Goal: Transaction & Acquisition: Purchase product/service

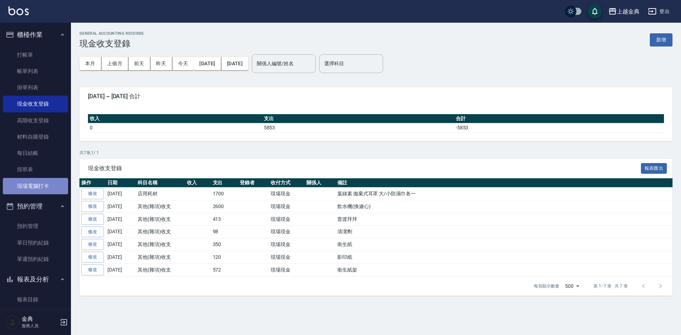
click at [40, 185] on link "現場電腦打卡" at bounding box center [35, 186] width 65 height 16
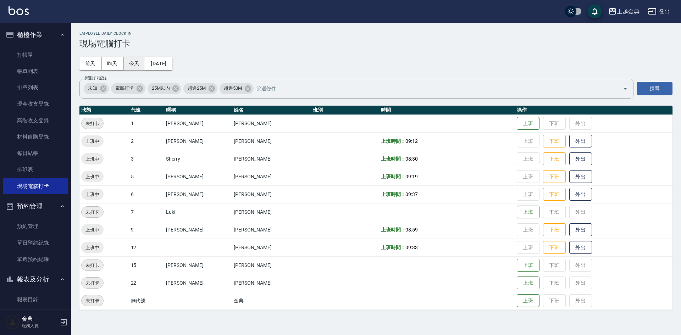
click at [137, 64] on button "今天" at bounding box center [135, 63] width 22 height 13
click at [545, 137] on button "下班" at bounding box center [554, 141] width 23 height 12
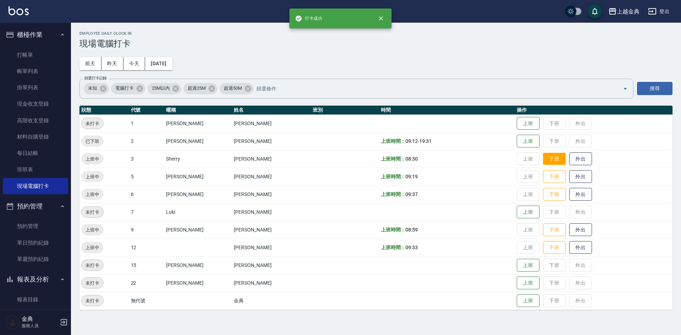
click at [543, 160] on button "下班" at bounding box center [554, 159] width 23 height 12
click at [543, 177] on button "下班" at bounding box center [554, 177] width 23 height 12
click at [543, 196] on button "下班" at bounding box center [554, 194] width 23 height 12
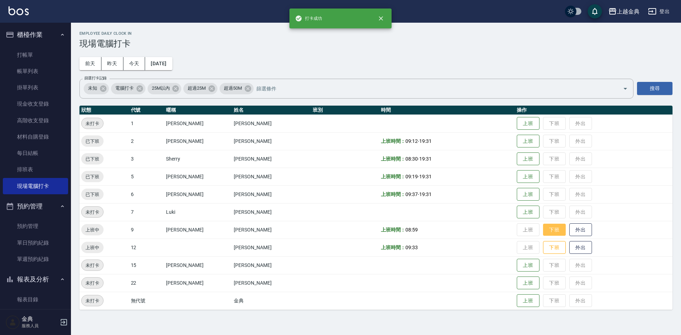
click at [543, 230] on button "下班" at bounding box center [554, 230] width 23 height 12
click at [543, 249] on button "下班" at bounding box center [554, 248] width 23 height 12
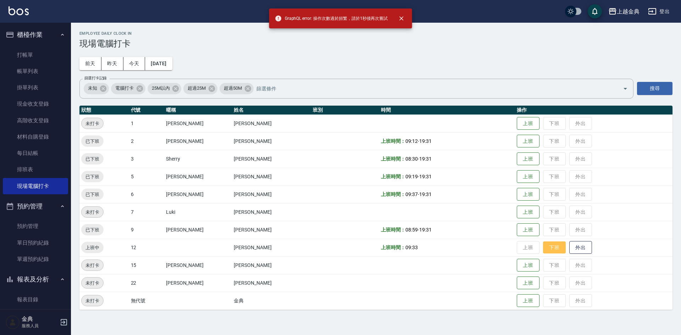
click at [549, 247] on button "下班" at bounding box center [554, 248] width 23 height 12
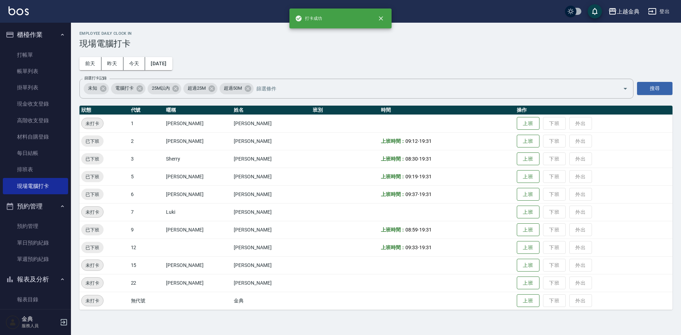
click at [500, 57] on div "Employee Daily Clock In 現場電腦打卡 [DATE] [DATE] [DATE] [DATE] 篩選打卡記錄 未知 電腦打卡 25M以內…" at bounding box center [376, 171] width 610 height 296
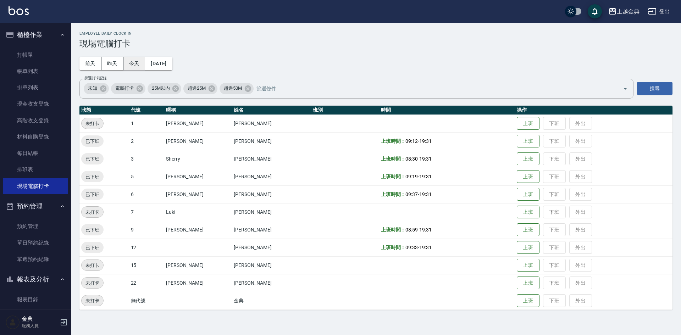
click at [141, 61] on button "今天" at bounding box center [135, 63] width 22 height 13
click at [17, 57] on link "打帳單" at bounding box center [35, 55] width 65 height 16
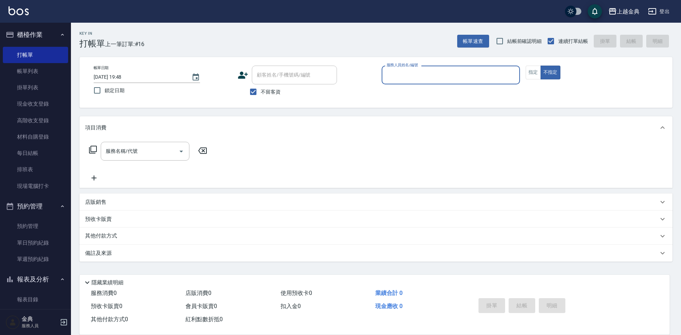
click at [266, 92] on span "不留客資" at bounding box center [271, 91] width 20 height 7
click at [261, 92] on input "不留客資" at bounding box center [253, 91] width 15 height 15
checkbox input "false"
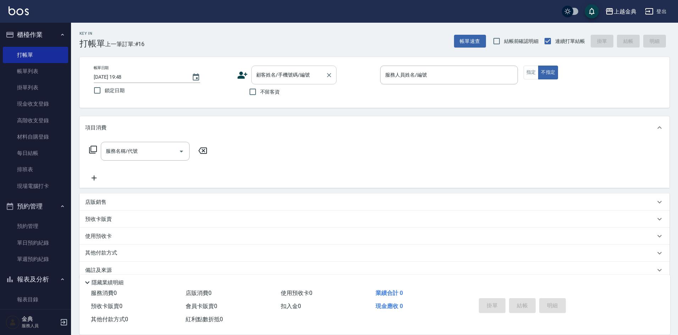
click at [281, 75] on div "顧客姓名/手機號碼/編號 顧客姓名/手機號碼/編號" at bounding box center [293, 75] width 85 height 19
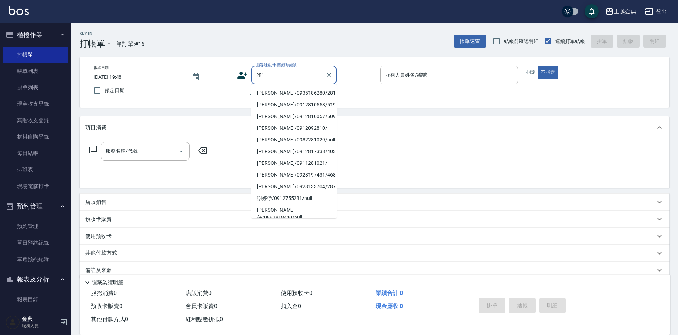
click at [278, 91] on li "[PERSON_NAME]/0935186280/281" at bounding box center [293, 93] width 85 height 12
type input "[PERSON_NAME]/0935186280/281"
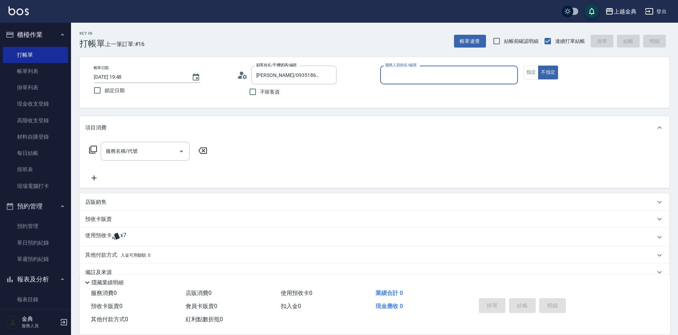
click at [407, 78] on input "服務人員姓名/編號" at bounding box center [448, 75] width 131 height 12
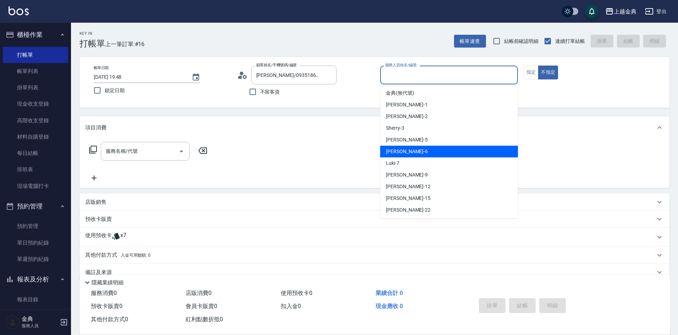
click at [420, 146] on div "[PERSON_NAME] -6" at bounding box center [449, 152] width 138 height 12
type input "[PERSON_NAME]-6"
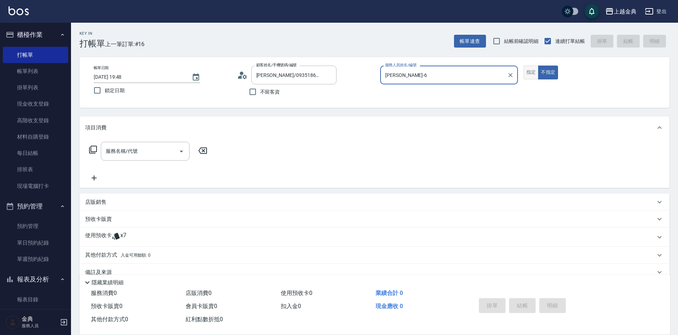
click at [528, 68] on button "指定" at bounding box center [530, 73] width 15 height 14
click at [126, 236] on div "使用預收卡 x7" at bounding box center [370, 237] width 570 height 11
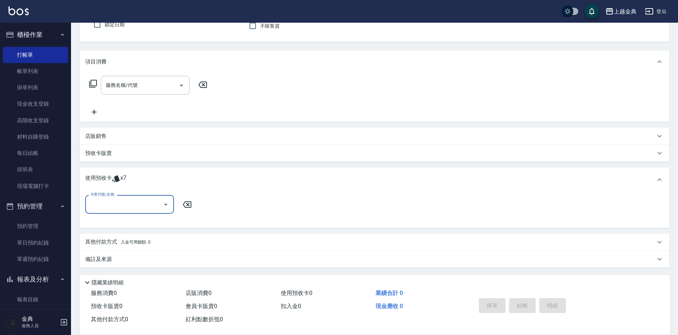
scroll to position [67, 0]
click at [128, 204] on input "卡券代號/名稱" at bounding box center [124, 204] width 72 height 12
click at [134, 223] on div "頭皮3次 剩餘5張" at bounding box center [129, 222] width 89 height 12
type input "頭皮3次"
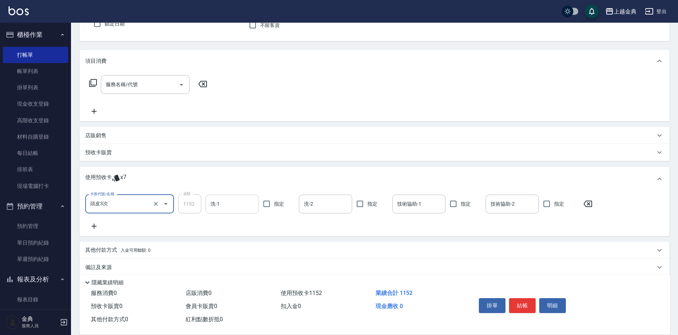
click at [220, 207] on input "洗-1" at bounding box center [232, 204] width 47 height 12
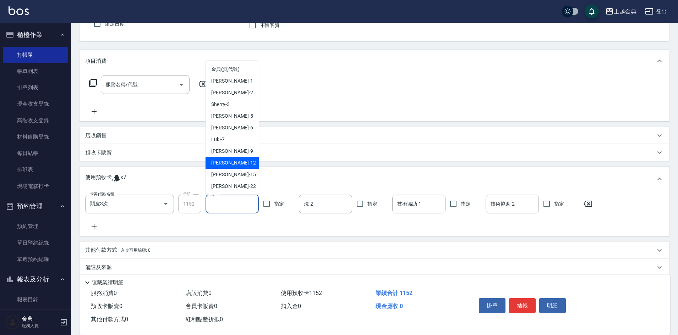
click at [237, 164] on div "[PERSON_NAME]-12" at bounding box center [231, 163] width 53 height 12
type input "[PERSON_NAME]-12"
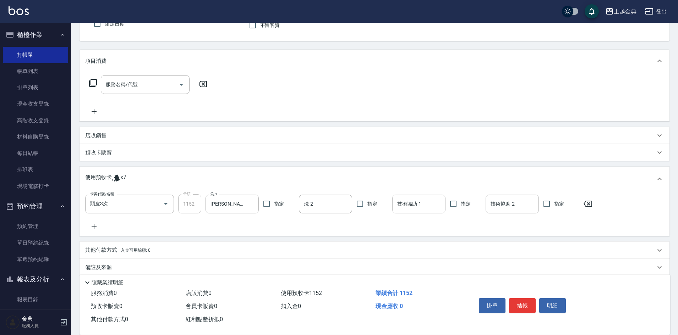
click at [410, 202] on div "技術協助-1 技術協助-1" at bounding box center [418, 204] width 53 height 19
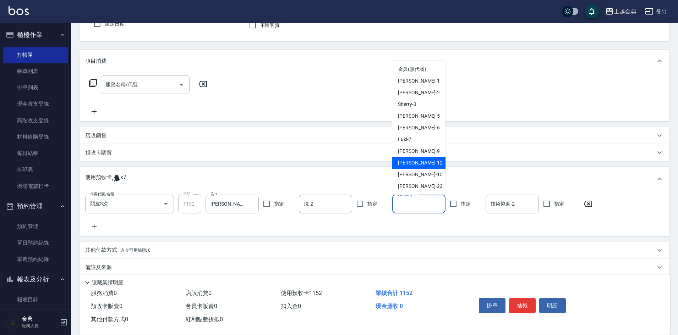
click at [423, 161] on div "[PERSON_NAME]-12" at bounding box center [418, 163] width 53 height 12
type input "[PERSON_NAME]-12"
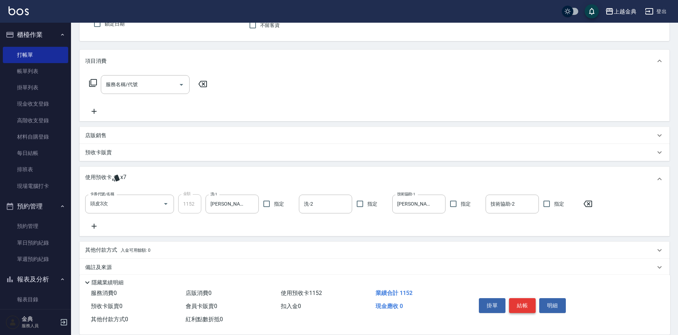
click at [528, 305] on button "結帳" at bounding box center [522, 305] width 27 height 15
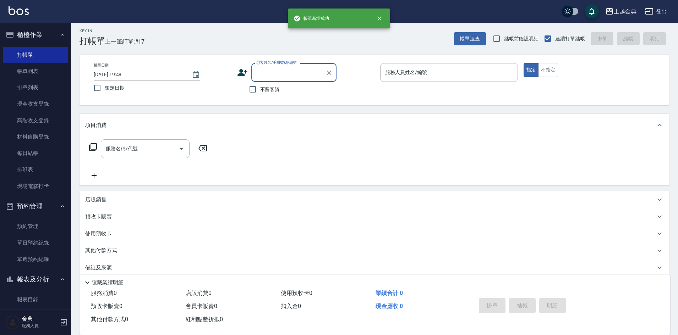
scroll to position [0, 0]
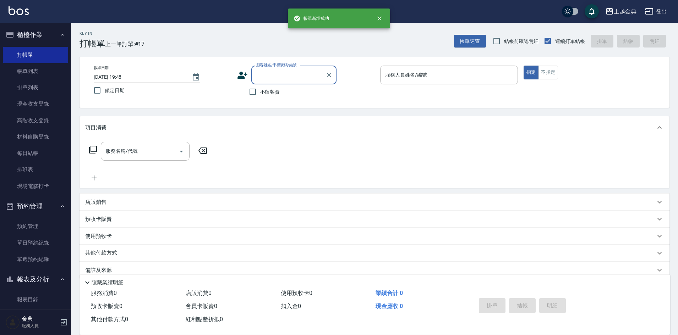
click at [277, 75] on input "顧客姓名/手機號碼/編號" at bounding box center [288, 75] width 68 height 12
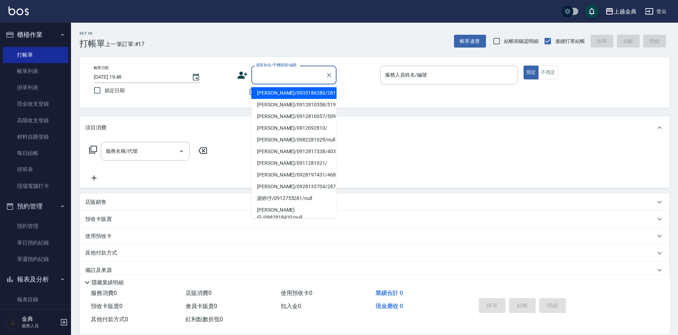
click at [287, 94] on li "[PERSON_NAME]/0935186280/281" at bounding box center [293, 93] width 85 height 12
type input "[PERSON_NAME]/0935186280/281"
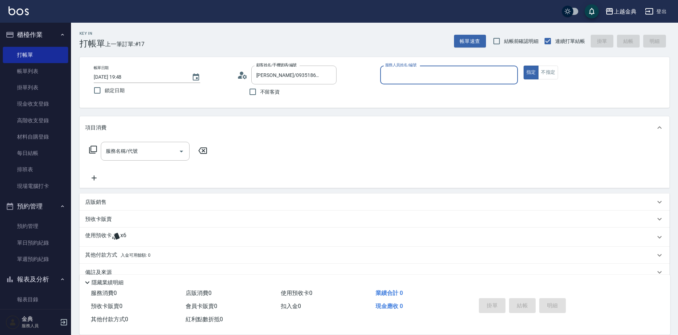
click at [415, 75] on input "服務人員姓名/編號" at bounding box center [448, 75] width 131 height 12
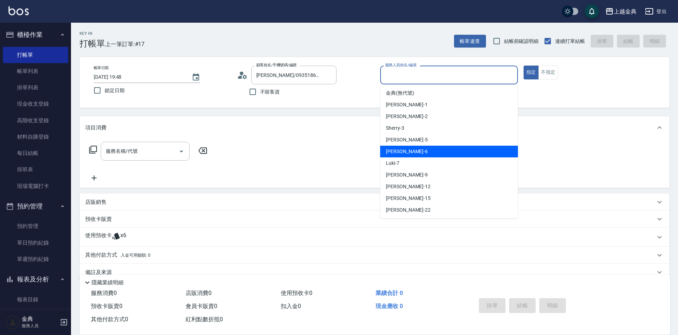
click at [425, 147] on div "[PERSON_NAME] -6" at bounding box center [449, 152] width 138 height 12
type input "[PERSON_NAME]-6"
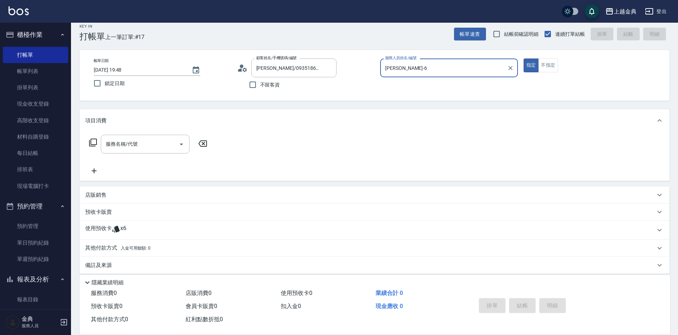
scroll to position [14, 0]
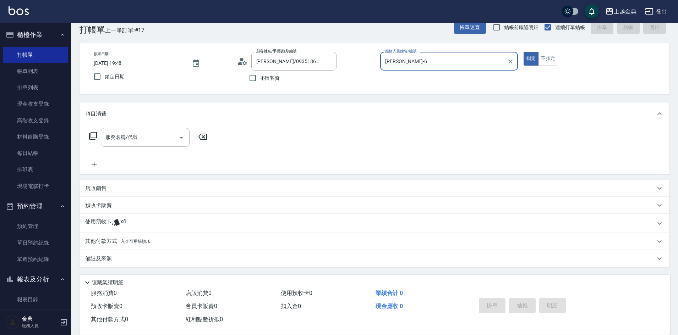
click at [132, 224] on div "使用預收卡 x6" at bounding box center [370, 223] width 570 height 11
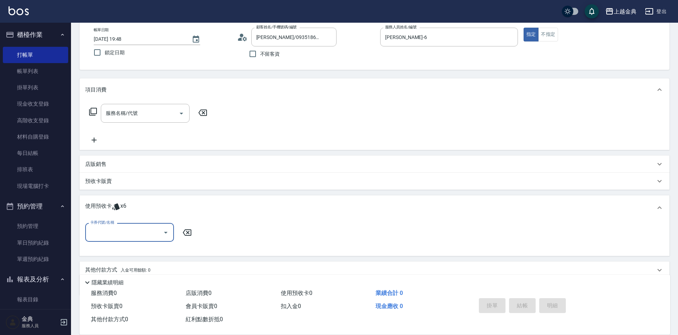
scroll to position [67, 0]
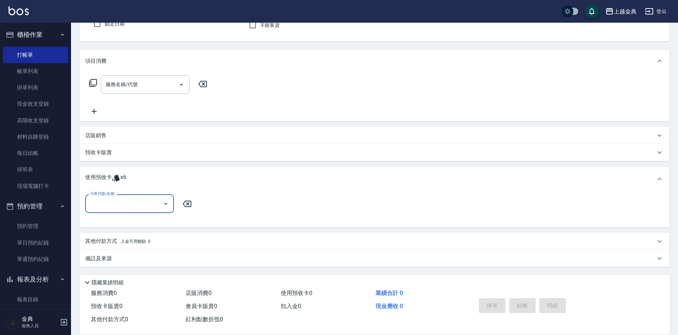
click at [126, 205] on input "卡券代號/名稱" at bounding box center [124, 204] width 72 height 12
click at [131, 220] on div "頭皮3次 剩餘4張" at bounding box center [129, 222] width 89 height 12
type input "頭皮3次"
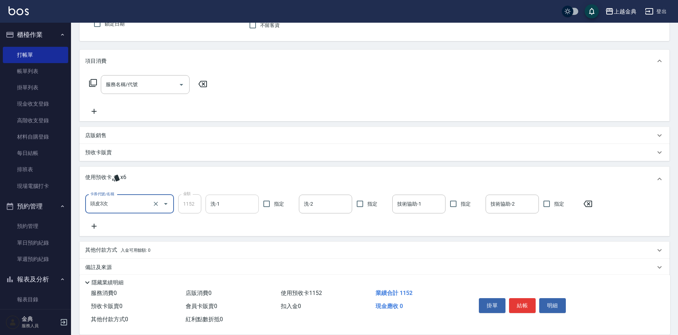
click at [244, 197] on div "洗-1" at bounding box center [231, 204] width 53 height 19
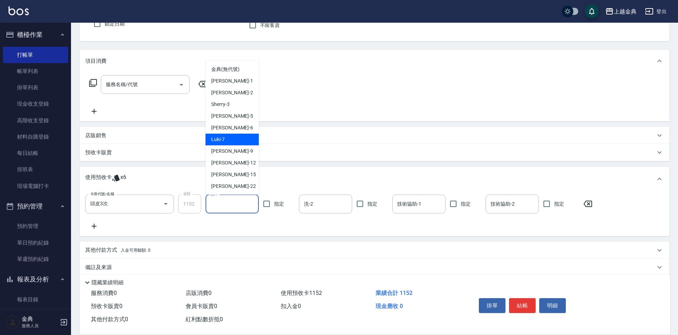
click at [234, 130] on div "[PERSON_NAME] -6" at bounding box center [231, 128] width 53 height 12
type input "[PERSON_NAME]-6"
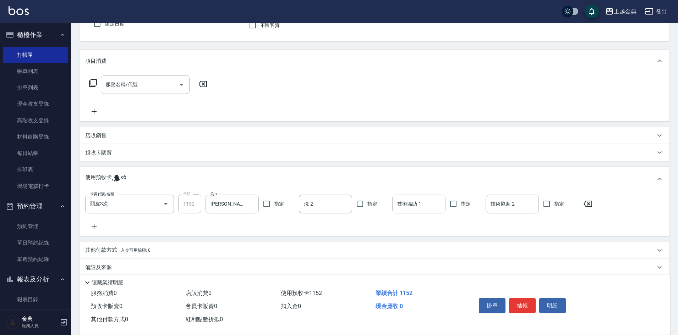
click at [400, 202] on div "技術協助-1 技術協助-1" at bounding box center [418, 204] width 53 height 19
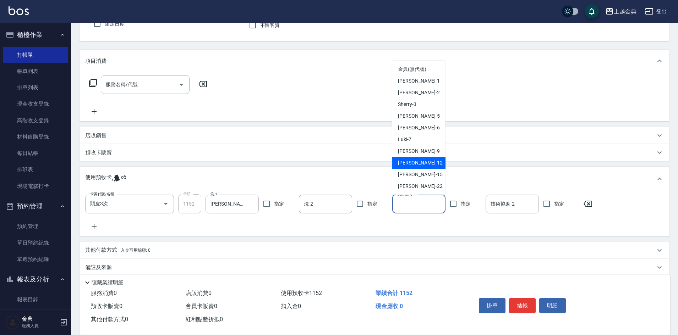
click at [416, 164] on span "[PERSON_NAME]-12" at bounding box center [420, 162] width 45 height 7
type input "[PERSON_NAME]-12"
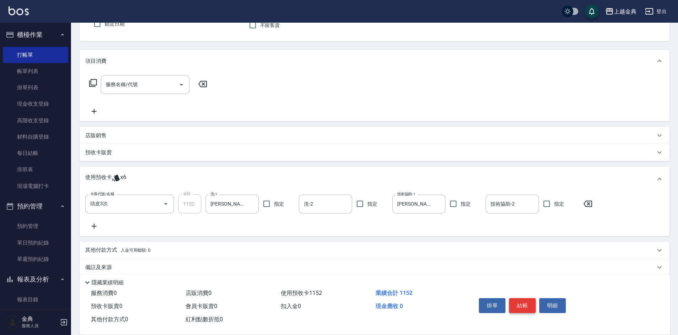
click at [521, 301] on button "結帳" at bounding box center [522, 305] width 27 height 15
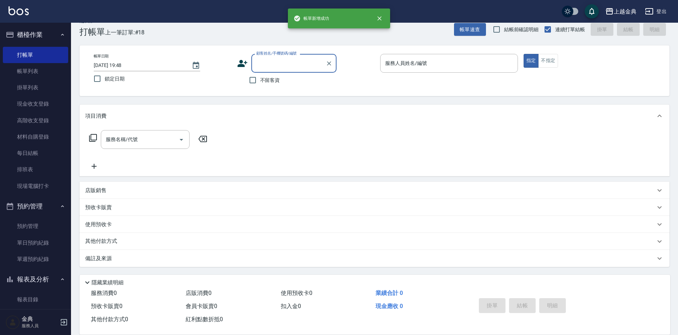
scroll to position [12, 0]
click at [262, 88] on div "帳單日期 [DATE] 19:48 鎖定日期 顧客姓名/手機號碼/編號 顧客姓名/手機號碼/編號 不留客資 服務人員姓名/編號 服務人員姓名/編號 指定 不指定" at bounding box center [374, 70] width 590 height 51
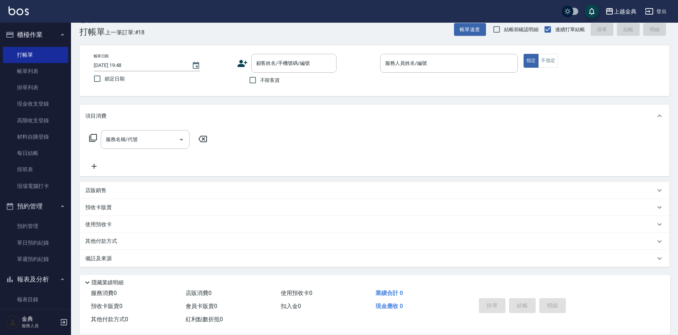
click at [262, 81] on span "不留客資" at bounding box center [270, 80] width 20 height 7
click at [260, 81] on input "不留客資" at bounding box center [252, 80] width 15 height 15
checkbox input "true"
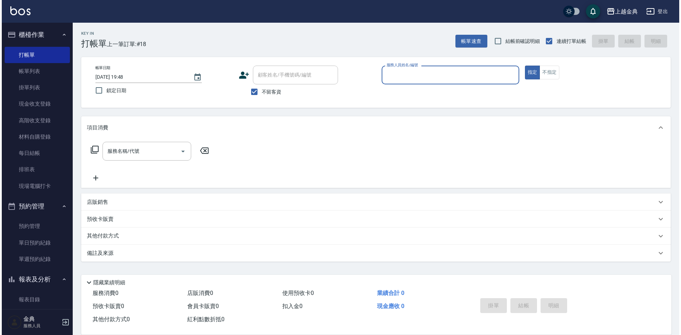
scroll to position [0, 0]
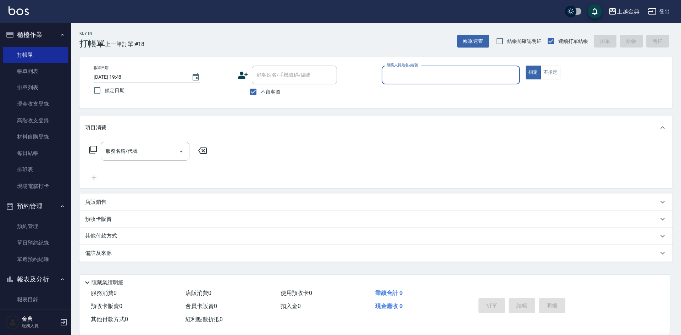
click at [388, 78] on input "服務人員姓名/編號" at bounding box center [451, 75] width 132 height 12
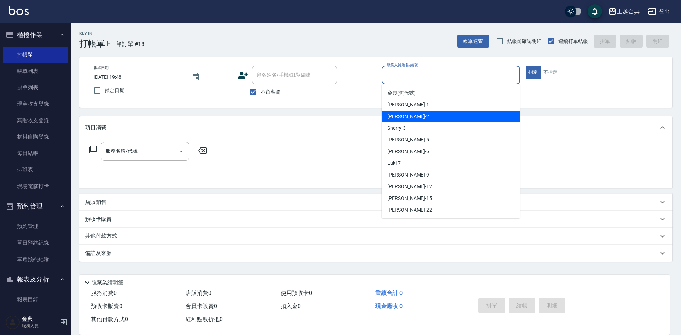
click at [428, 117] on div "Cindy -2" at bounding box center [451, 117] width 138 height 12
type input "Cindy-2"
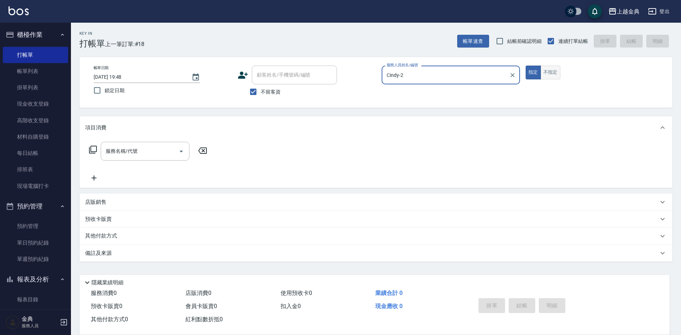
click at [544, 72] on button "不指定" at bounding box center [551, 73] width 20 height 14
click at [119, 152] on input "服務名稱/代號" at bounding box center [140, 151] width 72 height 12
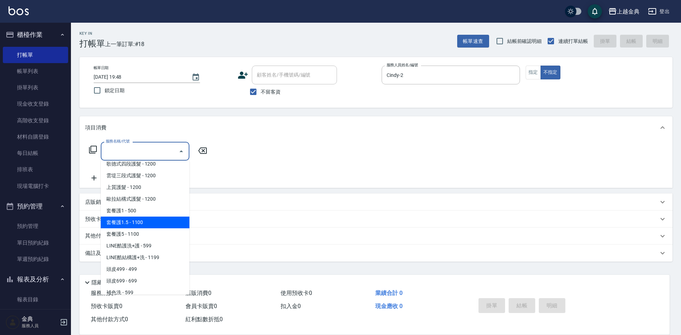
scroll to position [497, 0]
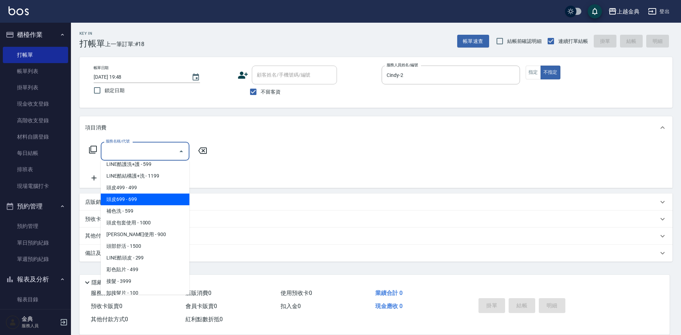
click at [147, 202] on span "頭皮699 - 699" at bounding box center [145, 200] width 89 height 12
type input "頭皮699(602)"
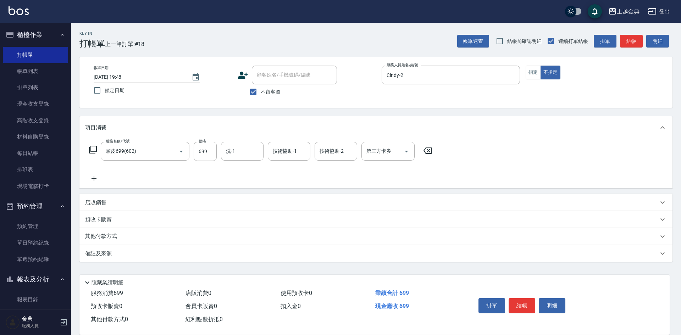
click at [92, 177] on icon at bounding box center [94, 178] width 18 height 9
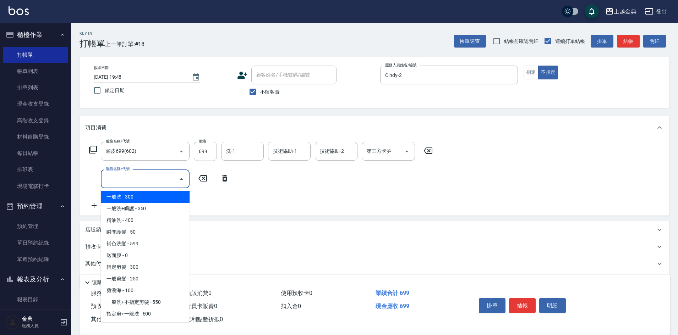
click at [125, 179] on input "服務名稱/代號" at bounding box center [140, 179] width 72 height 12
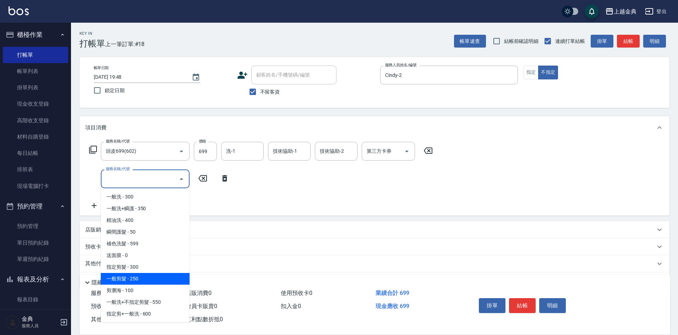
click at [155, 277] on span "一般剪髮 - 250" at bounding box center [145, 279] width 89 height 12
type input "一般剪髮(200)"
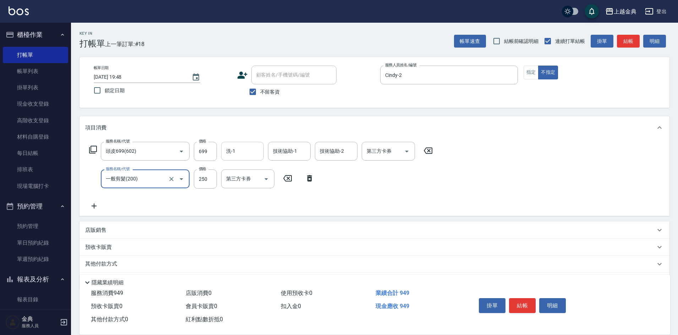
click at [238, 154] on input "洗-1" at bounding box center [242, 151] width 36 height 12
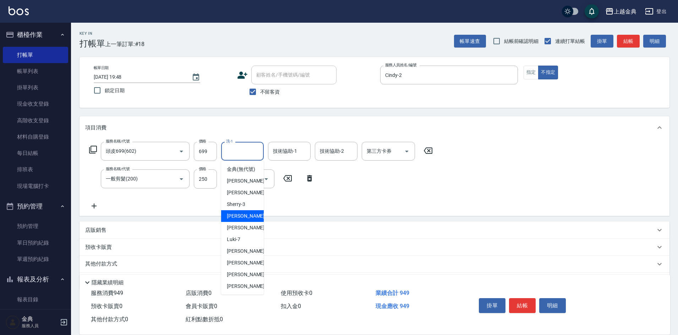
click at [243, 222] on div "[PERSON_NAME] -5" at bounding box center [242, 216] width 43 height 12
type input "[PERSON_NAME]-5"
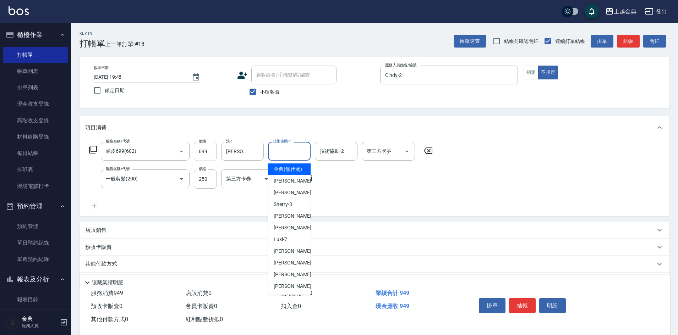
click at [285, 155] on input "技術協助-1" at bounding box center [289, 151] width 36 height 12
click at [286, 197] on span "Cindy -2" at bounding box center [295, 192] width 42 height 7
type input "Cindy-2"
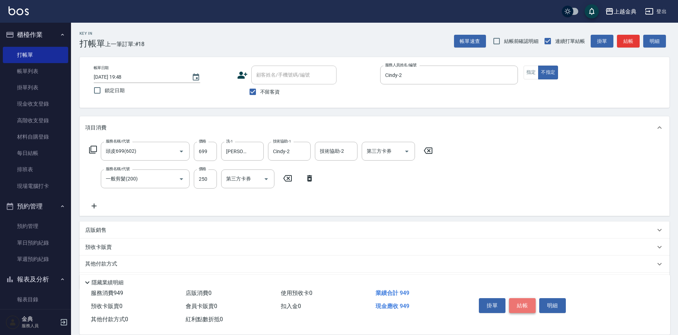
click at [520, 302] on button "結帳" at bounding box center [522, 305] width 27 height 15
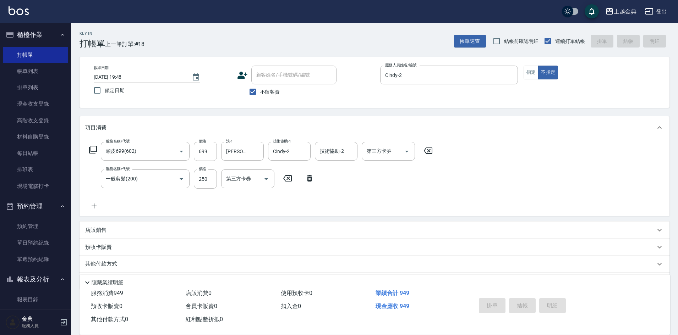
type input "[DATE] 19:49"
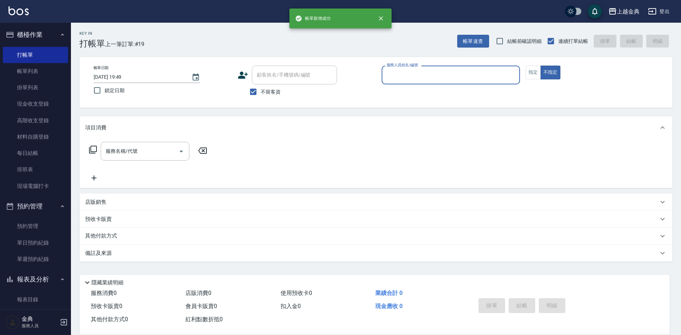
click at [422, 81] on input "服務人員姓名/編號" at bounding box center [451, 75] width 132 height 12
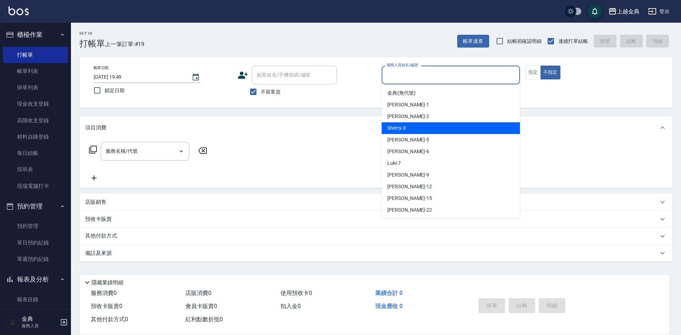
click at [416, 127] on div "Sherry -3" at bounding box center [451, 128] width 138 height 12
type input "Sherry-3"
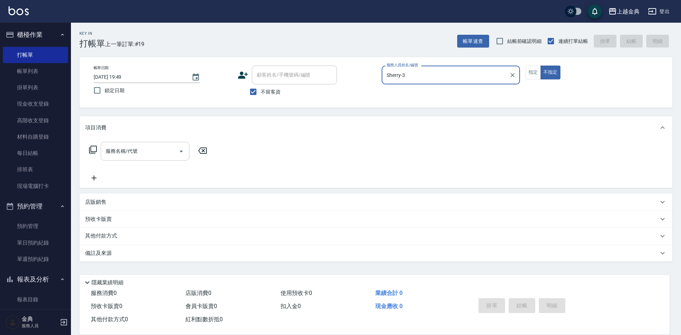
click at [130, 150] on div "服務名稱/代號 服務名稱/代號" at bounding box center [145, 151] width 89 height 19
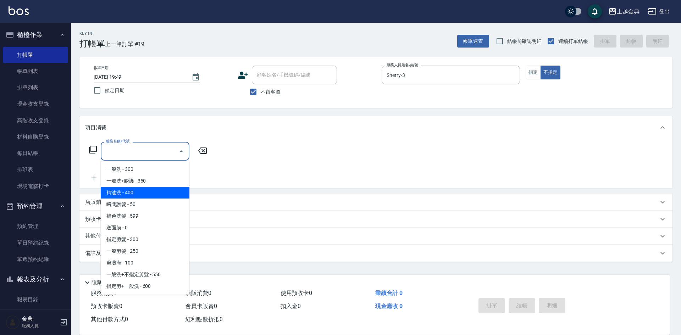
click at [147, 191] on span "精油洗 - 400" at bounding box center [145, 193] width 89 height 12
type input "精油洗(102)"
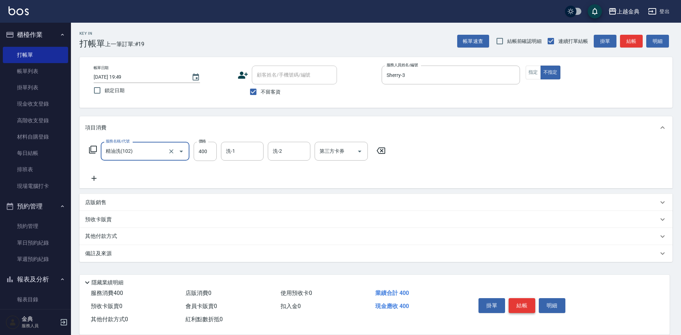
click at [519, 301] on button "結帳" at bounding box center [522, 305] width 27 height 15
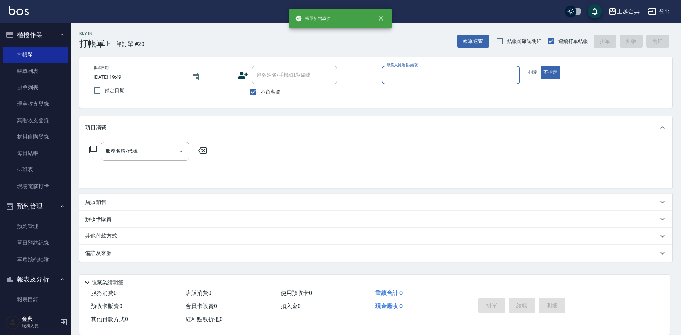
click at [441, 73] on input "服務人員姓名/編號" at bounding box center [451, 75] width 132 height 12
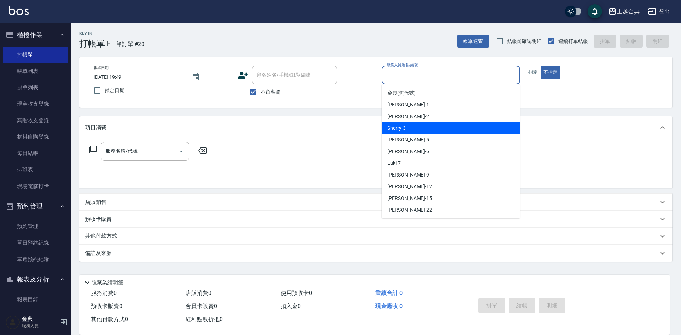
click at [437, 127] on div "Sherry -3" at bounding box center [451, 128] width 138 height 12
type input "Sherry-3"
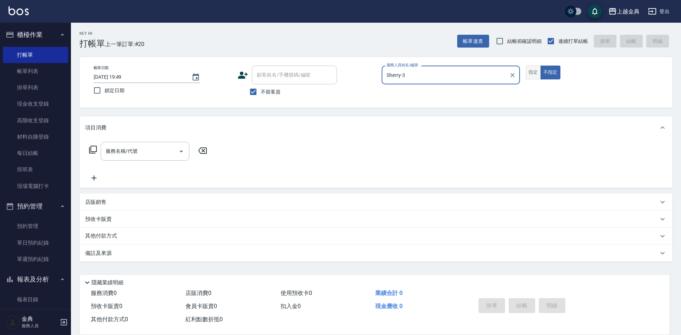
click at [531, 72] on button "指定" at bounding box center [533, 73] width 15 height 14
click at [131, 154] on input "服務名稱/代號" at bounding box center [140, 151] width 72 height 12
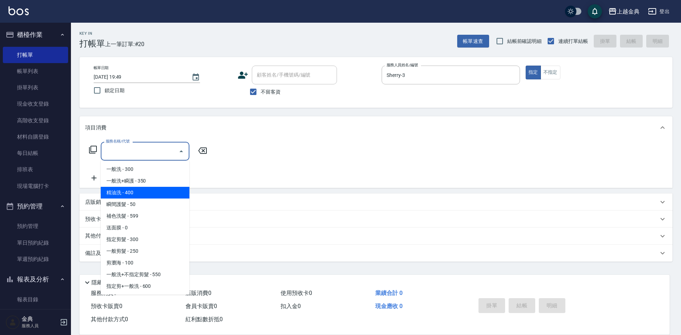
click at [141, 190] on span "精油洗 - 400" at bounding box center [145, 193] width 89 height 12
type input "精油洗(102)"
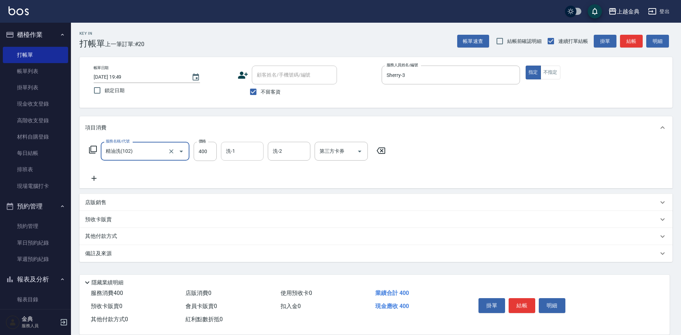
click at [250, 150] on input "洗-1" at bounding box center [242, 151] width 36 height 12
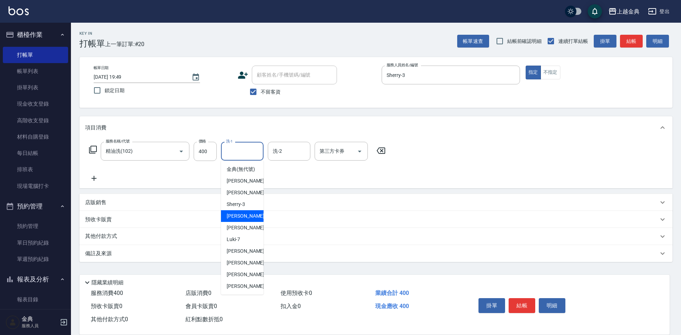
click at [245, 221] on div "[PERSON_NAME] -5" at bounding box center [242, 216] width 43 height 12
type input "[PERSON_NAME]-5"
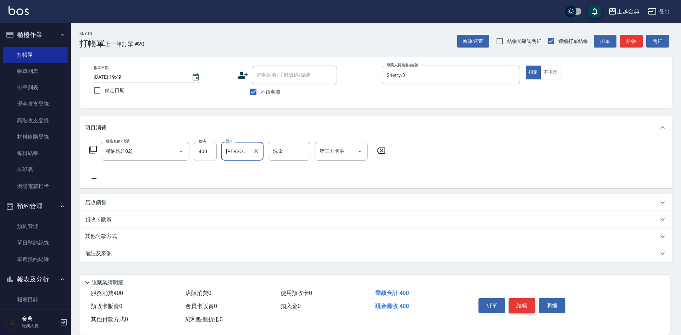
click at [512, 298] on button "結帳" at bounding box center [522, 305] width 27 height 15
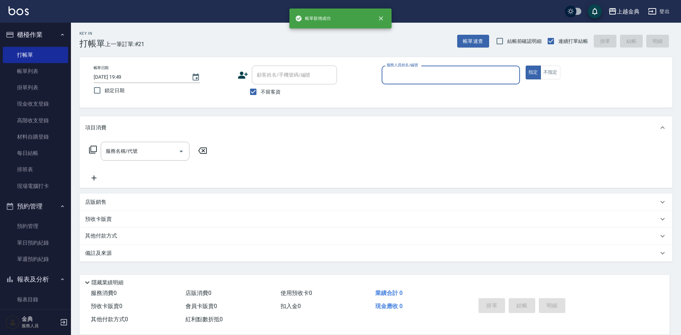
click at [406, 61] on div "帳單日期 [DATE] 19:49 鎖定日期 顧客姓名/手機號碼/編號 顧客姓名/手機號碼/編號 不留客資 服務人員姓名/編號 服務人員姓名/編號 指定 不指定" at bounding box center [375, 82] width 593 height 51
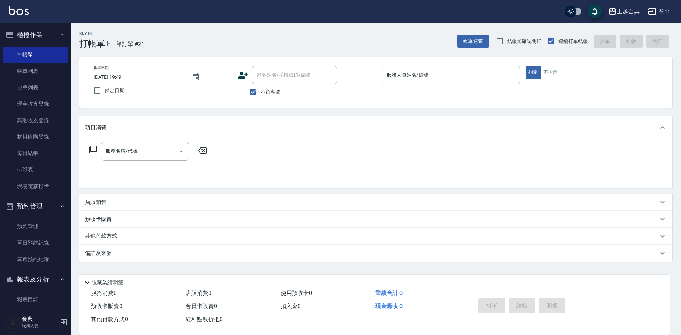
click at [406, 70] on div "服務人員姓名/編號 服務人員姓名/編號" at bounding box center [451, 75] width 138 height 19
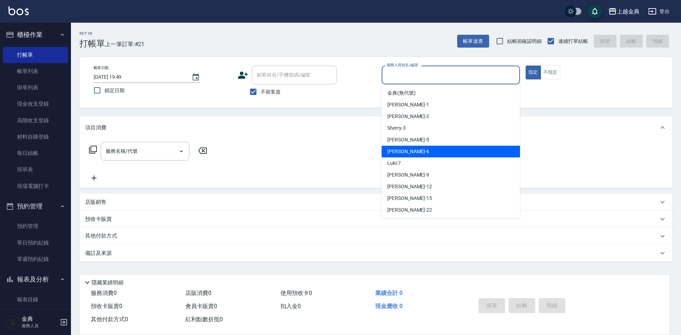
click at [417, 150] on div "[PERSON_NAME] -6" at bounding box center [451, 152] width 138 height 12
type input "[PERSON_NAME]-6"
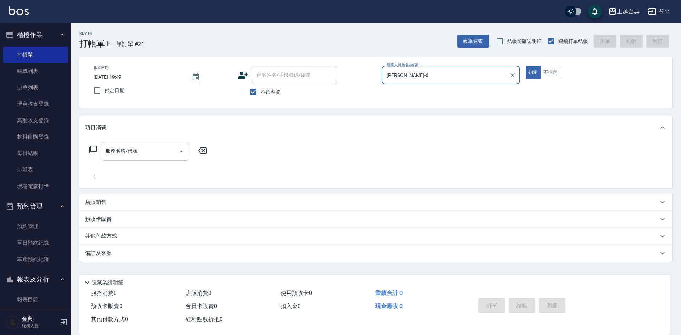
click at [133, 152] on div "服務名稱/代號 服務名稱/代號" at bounding box center [145, 151] width 89 height 19
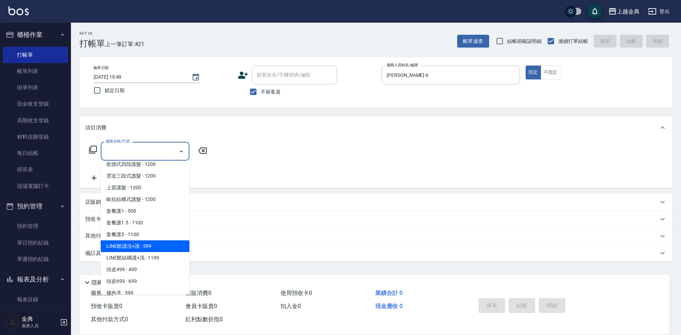
scroll to position [426, 0]
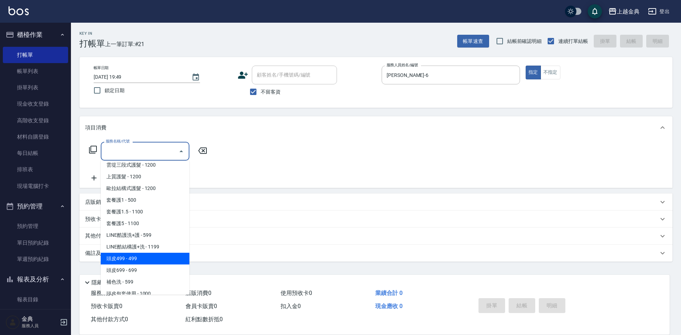
click at [151, 259] on span "頭皮499 - 499" at bounding box center [145, 259] width 89 height 12
type input "頭皮499(601)"
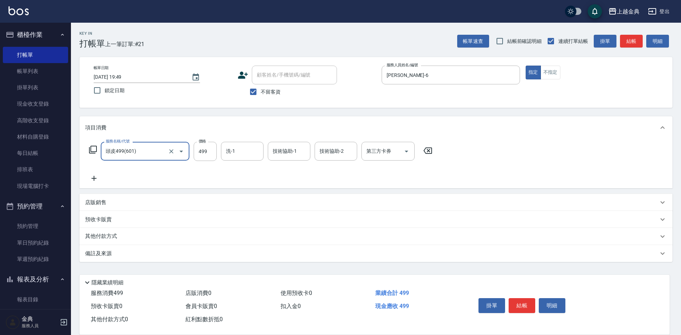
click at [96, 179] on icon at bounding box center [94, 178] width 5 height 5
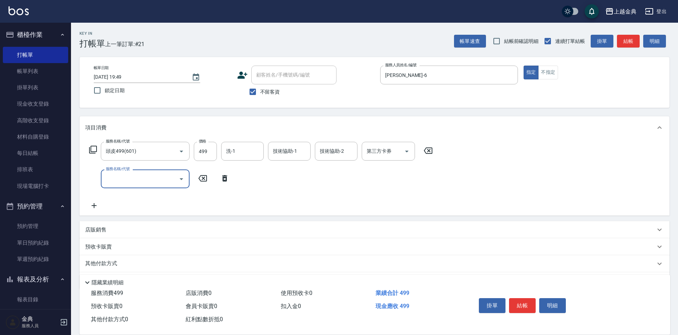
click at [127, 179] on input "服務名稱/代號" at bounding box center [140, 179] width 72 height 12
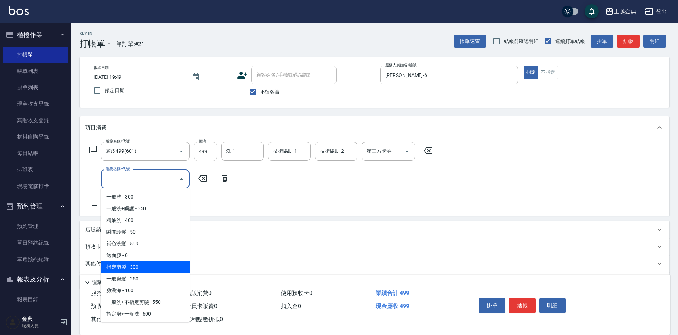
click at [146, 269] on span "指定剪髮 - 300" at bounding box center [145, 268] width 89 height 12
type input "指定剪髮(199)"
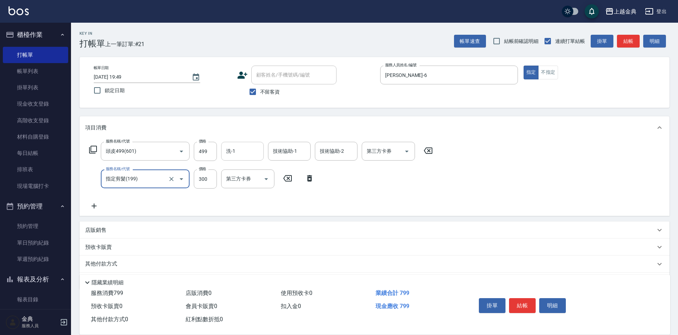
click at [235, 153] on div "洗-1 洗-1" at bounding box center [242, 151] width 43 height 19
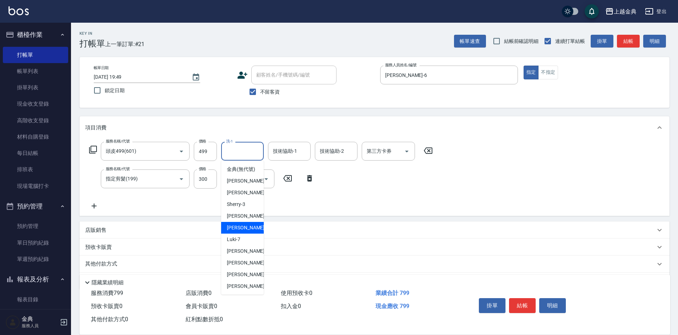
click at [243, 234] on div "[PERSON_NAME] -6" at bounding box center [242, 228] width 43 height 12
type input "[PERSON_NAME]-6"
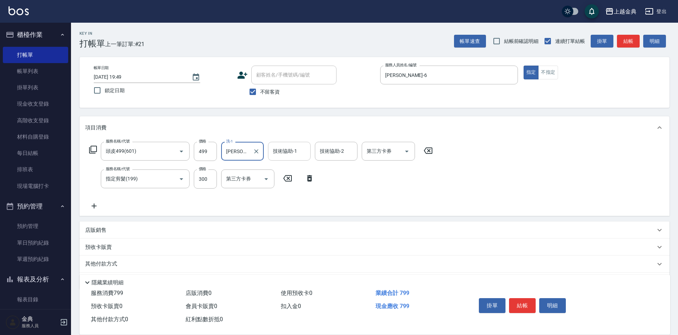
click at [281, 155] on div "技術協助-1 技術協助-1" at bounding box center [289, 151] width 43 height 19
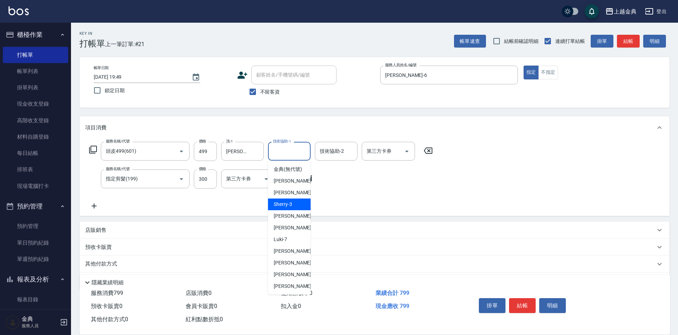
click at [302, 210] on div "Sherry -3" at bounding box center [289, 205] width 43 height 12
type input "Sherry-3"
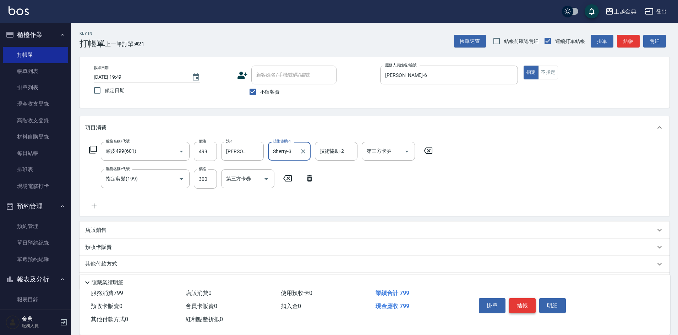
click at [518, 301] on button "結帳" at bounding box center [522, 305] width 27 height 15
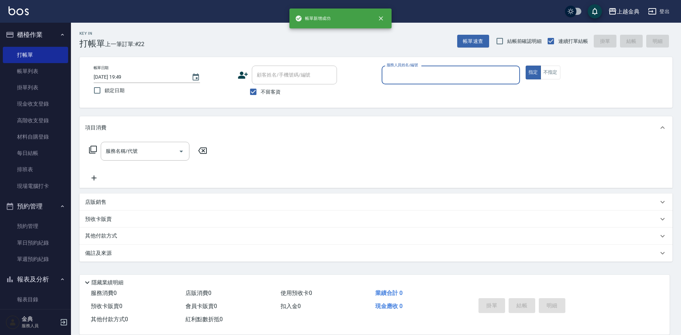
click at [451, 77] on input "服務人員姓名/編號" at bounding box center [451, 75] width 132 height 12
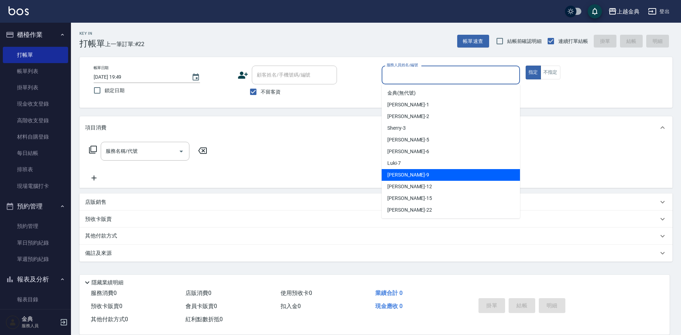
click at [435, 179] on div "[PERSON_NAME] -9" at bounding box center [451, 175] width 138 height 12
type input "[PERSON_NAME]-9"
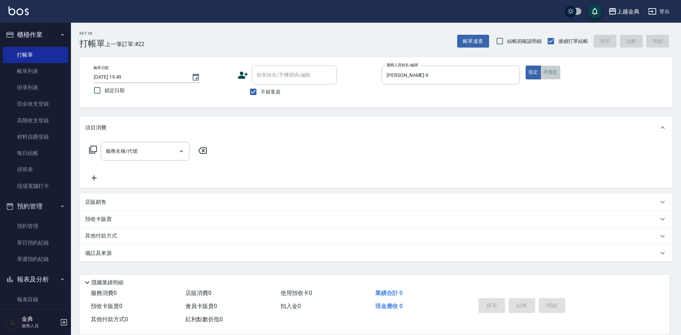
click at [556, 79] on button "不指定" at bounding box center [551, 73] width 20 height 14
click at [137, 154] on div "服務名稱/代號 服務名稱/代號" at bounding box center [145, 151] width 89 height 19
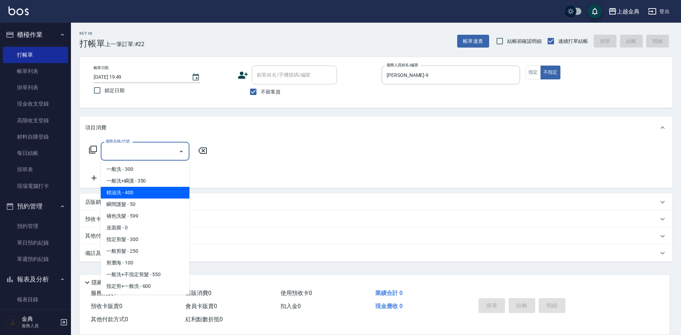
click at [151, 192] on span "精油洗 - 400" at bounding box center [145, 193] width 89 height 12
type input "精油洗(102)"
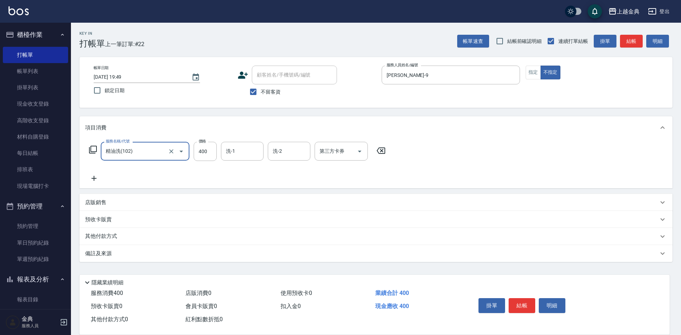
click at [121, 239] on div "其他付款方式" at bounding box center [372, 237] width 574 height 8
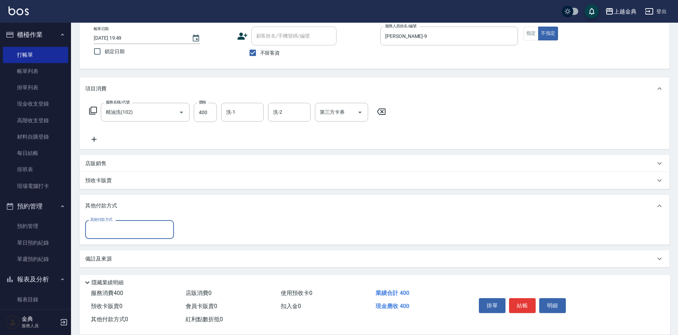
scroll to position [39, 0]
click at [125, 225] on input "其他付款方式" at bounding box center [129, 229] width 82 height 12
click at [127, 281] on span "轉帳" at bounding box center [129, 283] width 89 height 12
type input "轉帳"
type input "400"
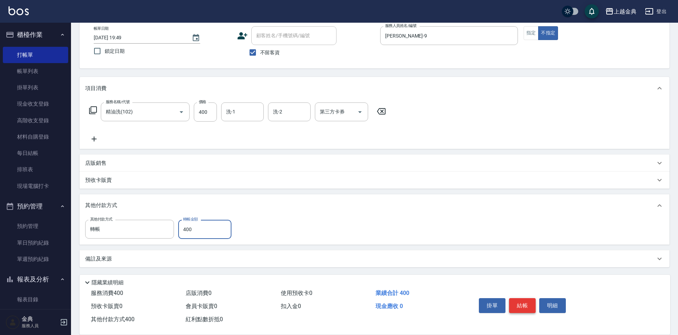
click at [518, 298] on button "結帳" at bounding box center [522, 305] width 27 height 15
type input "[DATE] 19:50"
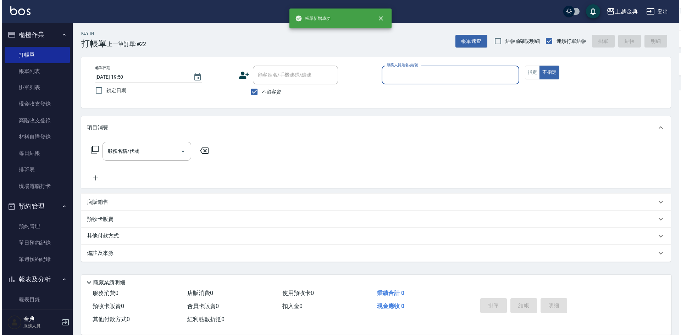
scroll to position [0, 0]
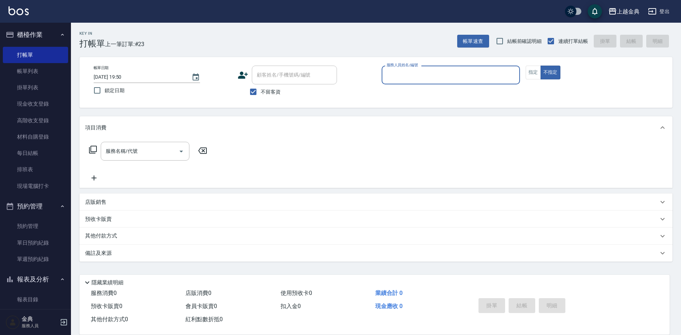
click at [428, 83] on div "服務人員姓名/編號" at bounding box center [451, 75] width 138 height 19
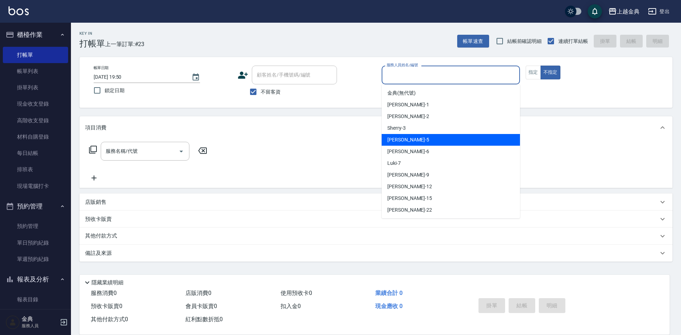
click at [420, 140] on div "[PERSON_NAME] -5" at bounding box center [451, 140] width 138 height 12
type input "[PERSON_NAME]-5"
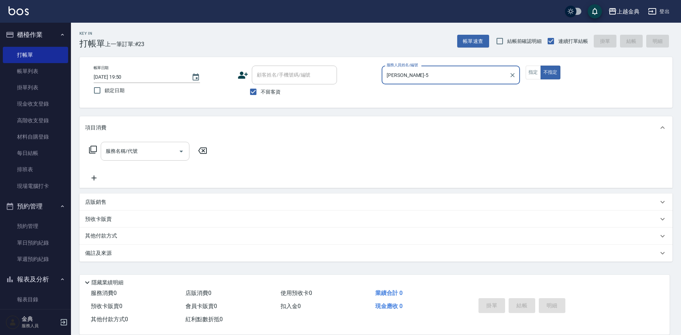
click at [147, 154] on input "服務名稱/代號" at bounding box center [140, 151] width 72 height 12
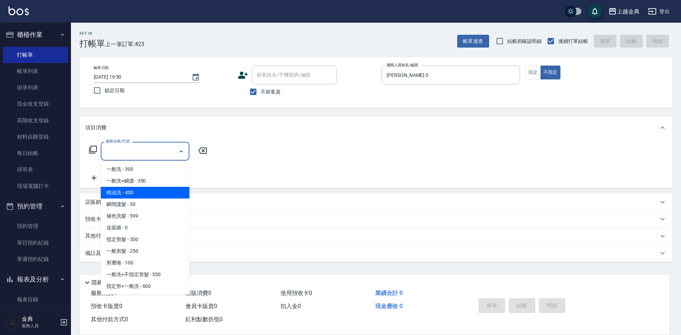
click at [141, 194] on span "精油洗 - 400" at bounding box center [145, 193] width 89 height 12
type input "精油洗(102)"
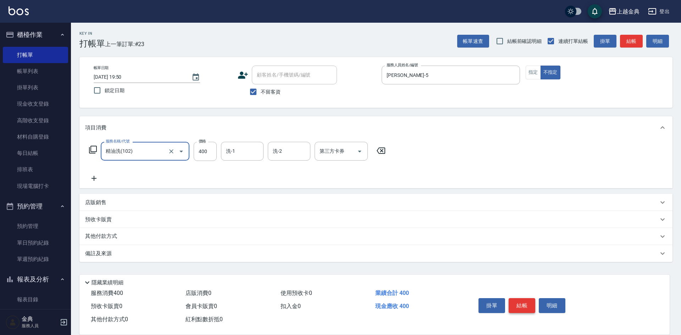
click at [527, 301] on button "結帳" at bounding box center [522, 305] width 27 height 15
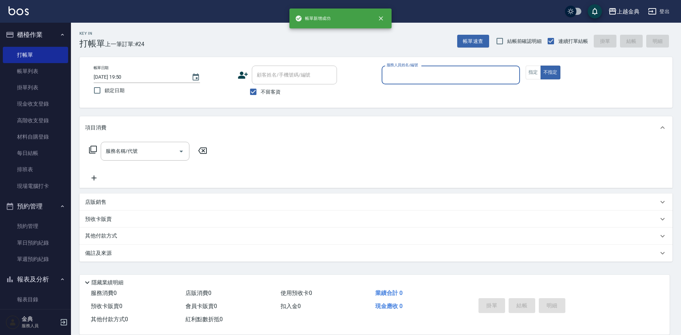
click at [411, 71] on input "服務人員姓名/編號" at bounding box center [451, 75] width 132 height 12
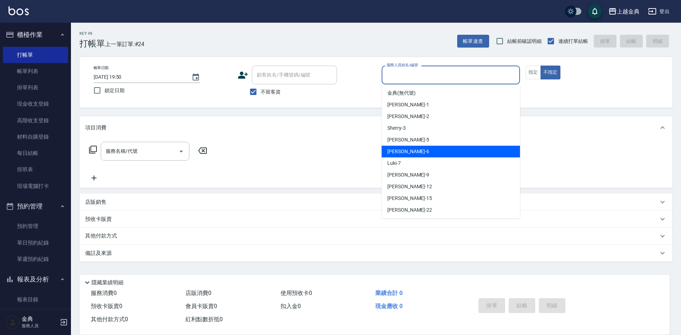
click at [413, 149] on div "[PERSON_NAME] -6" at bounding box center [451, 152] width 138 height 12
type input "[PERSON_NAME]-6"
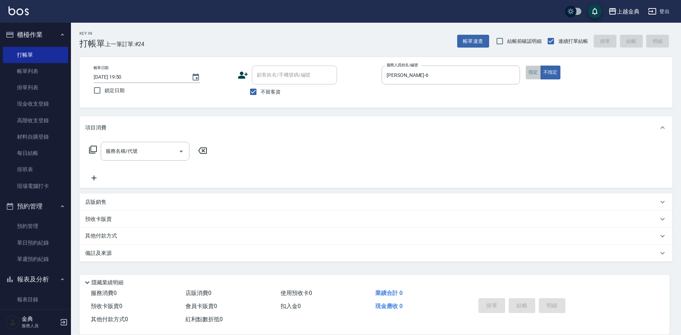
click at [533, 71] on button "指定" at bounding box center [533, 73] width 15 height 14
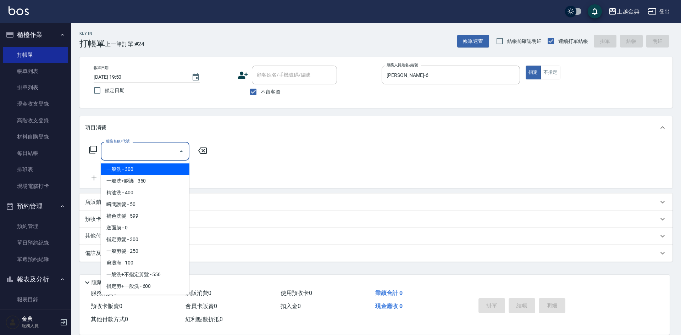
click at [147, 153] on input "服務名稱/代號" at bounding box center [140, 151] width 72 height 12
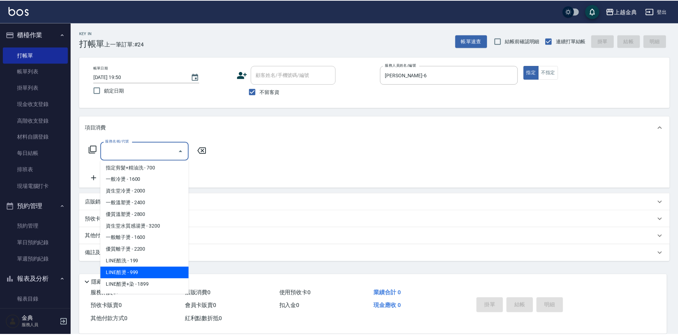
scroll to position [177, 0]
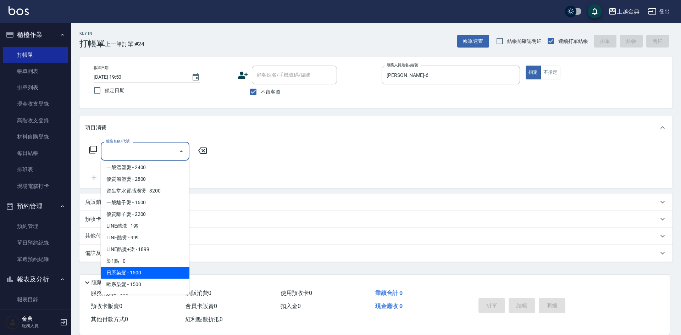
click at [152, 276] on span "日系染髮 - 1500" at bounding box center [145, 273] width 89 height 12
type input "日系染髮(401)"
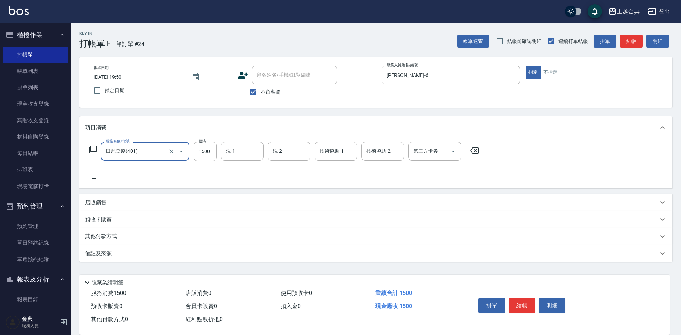
click at [99, 181] on icon at bounding box center [94, 178] width 18 height 9
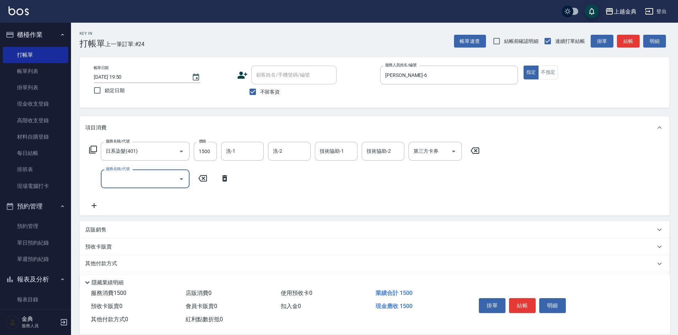
click at [120, 181] on input "服務名稱/代號" at bounding box center [140, 179] width 72 height 12
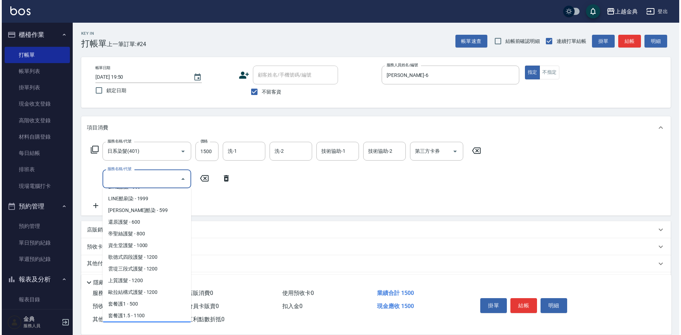
scroll to position [349, 0]
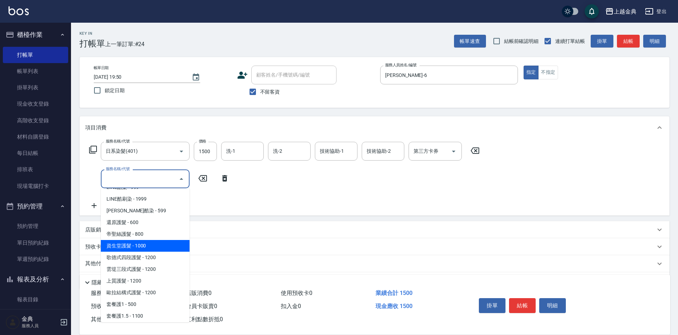
click at [148, 249] on span "資生堂護髮 - 1000" at bounding box center [145, 246] width 89 height 12
type input "資生堂護髮(503)"
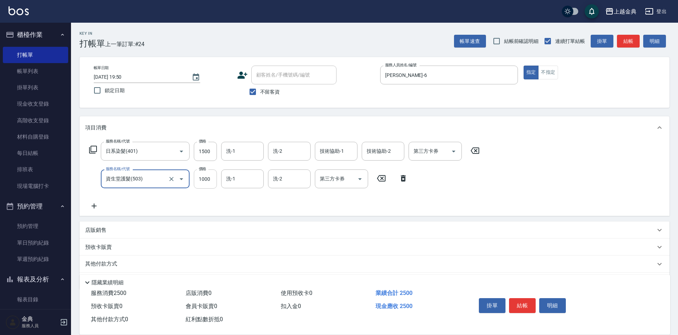
click at [207, 176] on input "1000" at bounding box center [205, 179] width 23 height 19
type input "0"
click at [212, 154] on input "1500" at bounding box center [205, 151] width 23 height 19
type input "2899"
click at [246, 150] on input "洗-1" at bounding box center [242, 151] width 36 height 12
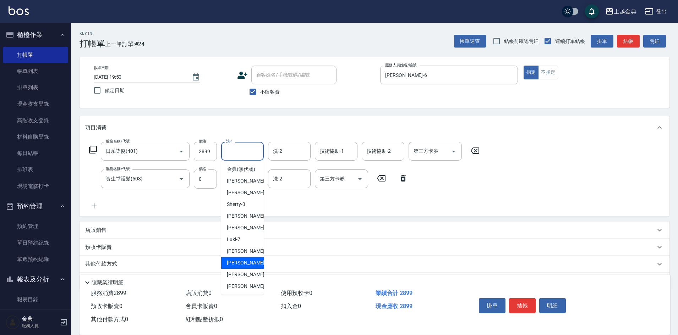
click at [257, 269] on div "[PERSON_NAME]-12" at bounding box center [242, 263] width 43 height 12
type input "[PERSON_NAME]-12"
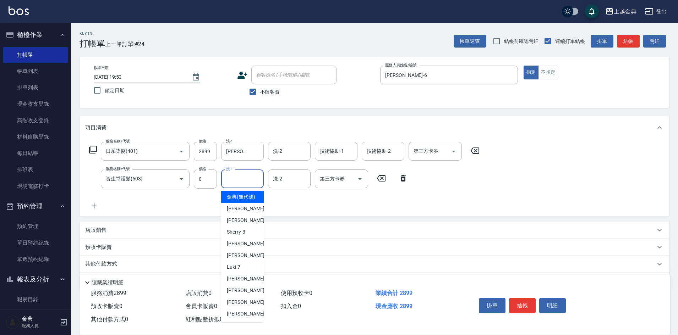
click at [243, 179] on input "洗-1" at bounding box center [242, 179] width 36 height 12
click at [248, 295] on span "[PERSON_NAME]-12" at bounding box center [249, 290] width 45 height 7
type input "[PERSON_NAME]-12"
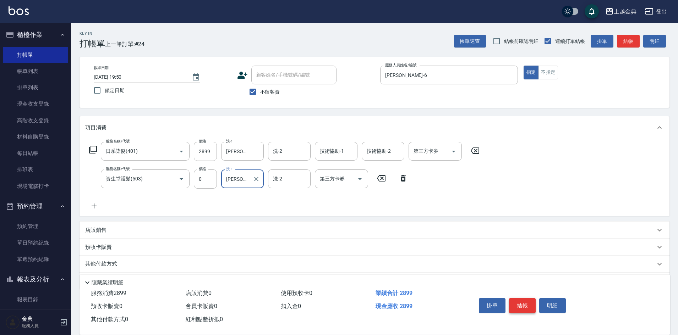
click at [521, 308] on button "結帳" at bounding box center [522, 305] width 27 height 15
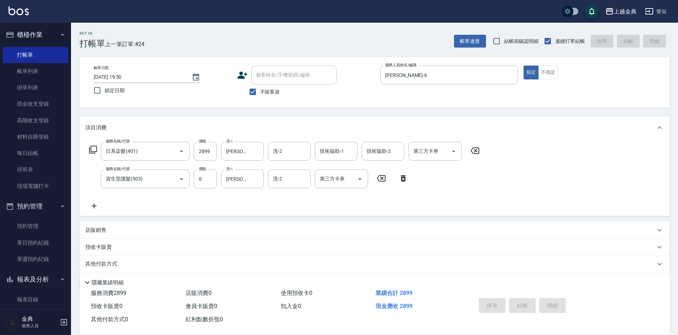
type input "[DATE] 19:51"
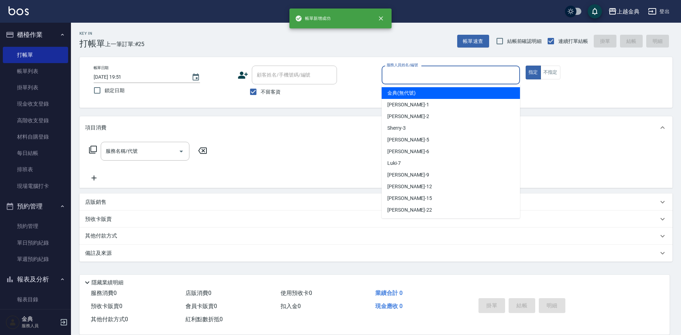
click at [436, 76] on input "服務人員姓名/編號" at bounding box center [451, 75] width 132 height 12
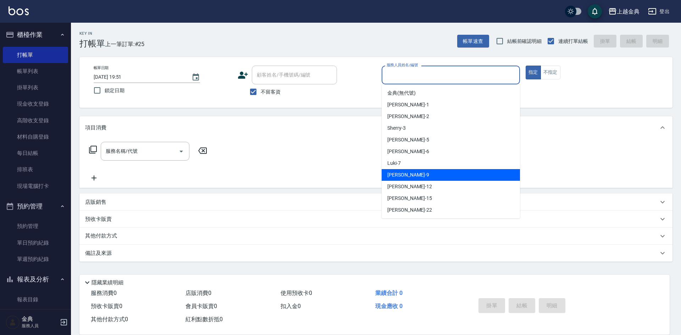
click at [428, 173] on div "[PERSON_NAME] -9" at bounding box center [451, 175] width 138 height 12
type input "[PERSON_NAME]-9"
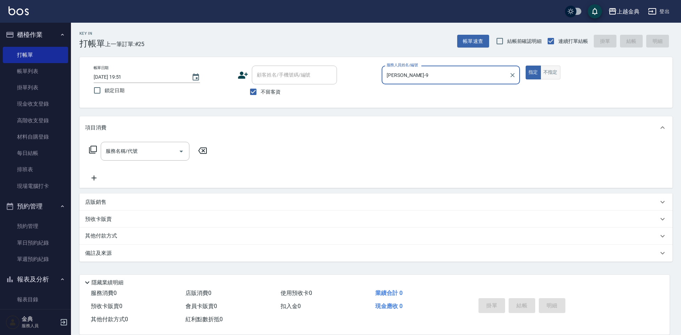
click at [553, 69] on button "不指定" at bounding box center [551, 73] width 20 height 14
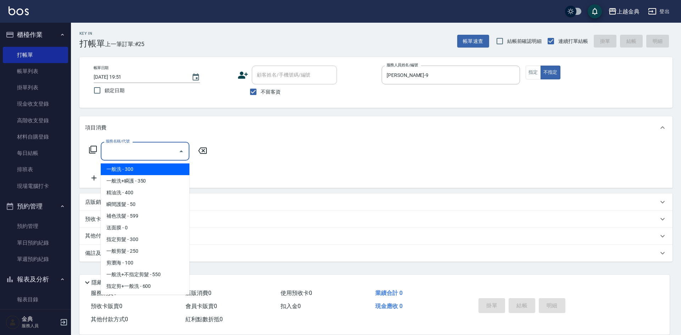
click at [161, 153] on input "服務名稱/代號" at bounding box center [140, 151] width 72 height 12
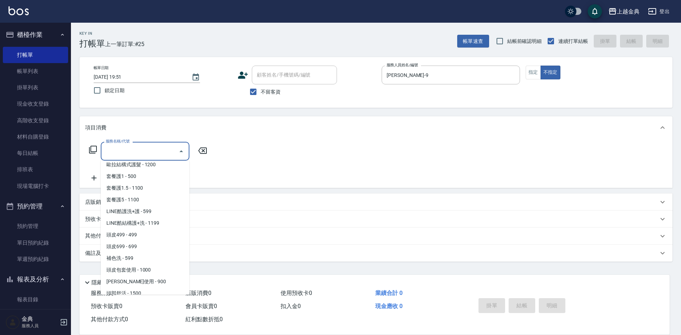
scroll to position [461, 0]
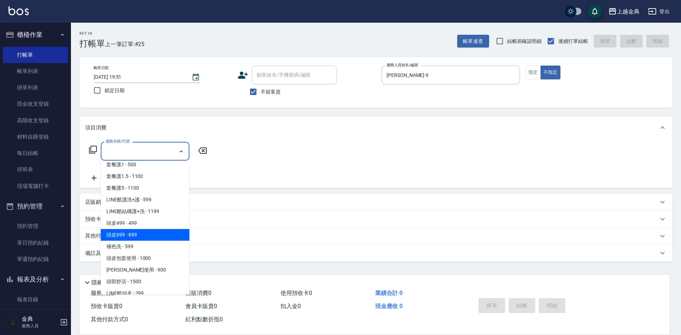
click at [144, 232] on span "頭皮699 - 699" at bounding box center [145, 235] width 89 height 12
type input "頭皮699(602)"
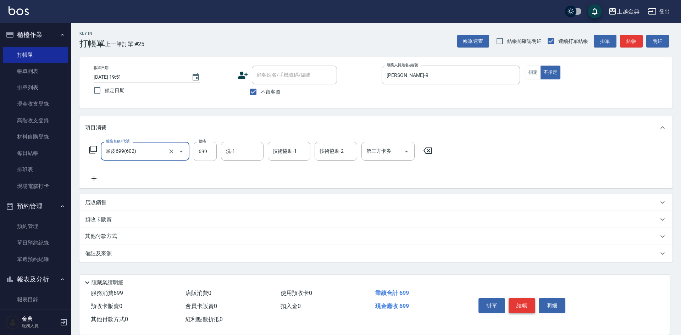
click at [520, 308] on button "結帳" at bounding box center [522, 305] width 27 height 15
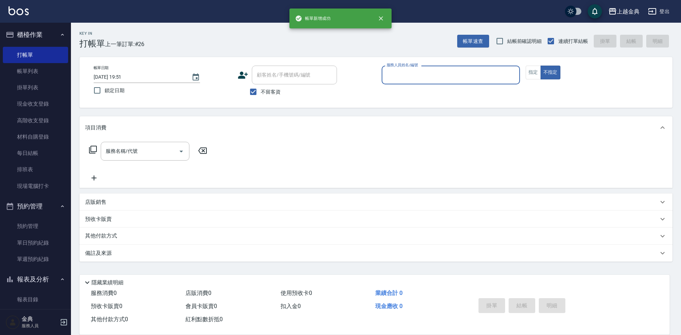
click at [410, 77] on input "服務人員姓名/編號" at bounding box center [451, 75] width 132 height 12
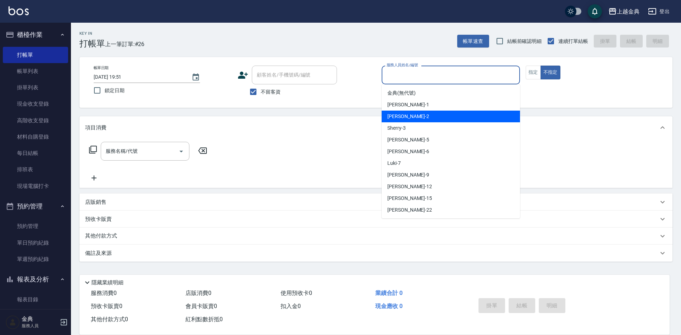
click at [417, 113] on div "Cindy -2" at bounding box center [451, 117] width 138 height 12
type input "Cindy-2"
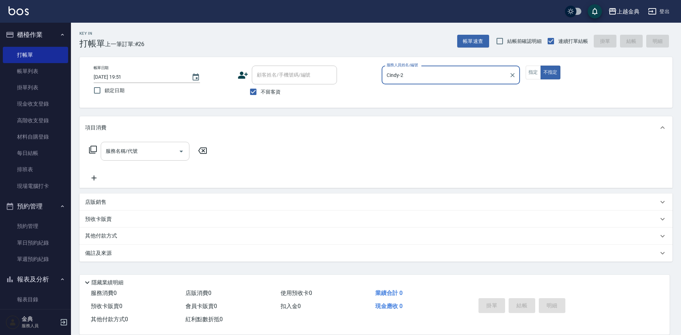
click at [128, 150] on div "服務名稱/代號 服務名稱/代號" at bounding box center [145, 151] width 89 height 19
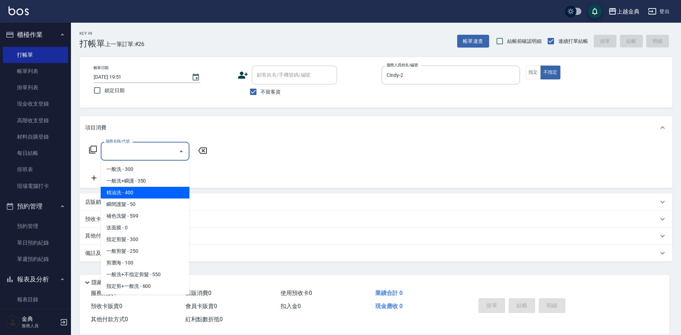
click at [133, 194] on span "精油洗 - 400" at bounding box center [145, 193] width 89 height 12
type input "精油洗(102)"
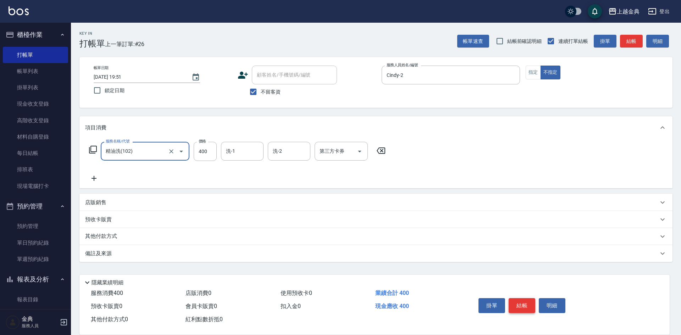
click at [522, 298] on button "結帳" at bounding box center [522, 305] width 27 height 15
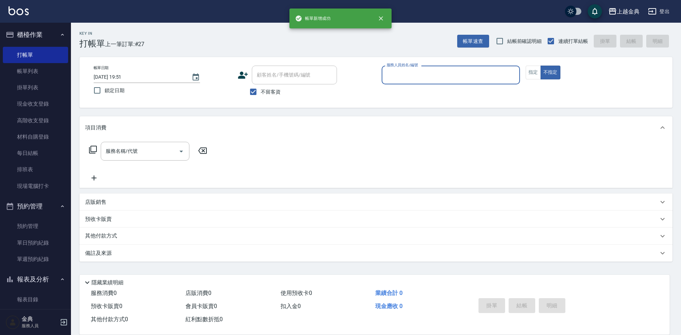
click at [459, 83] on div "服務人員姓名/編號" at bounding box center [451, 75] width 138 height 19
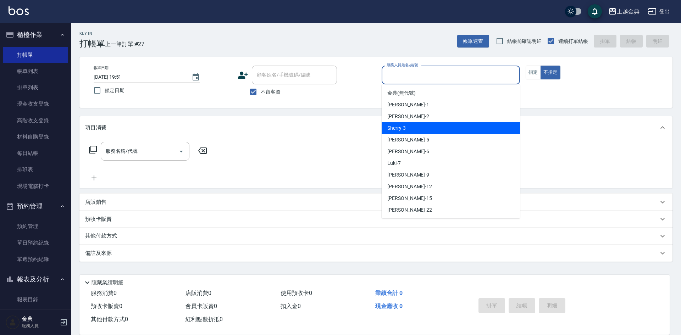
click at [435, 124] on div "Sherry -3" at bounding box center [451, 128] width 138 height 12
type input "Sherry-3"
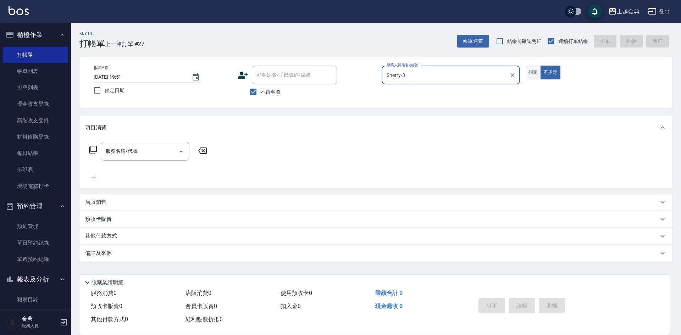
drag, startPoint x: 529, startPoint y: 72, endPoint x: 513, endPoint y: 87, distance: 22.6
click at [530, 72] on button "指定" at bounding box center [533, 73] width 15 height 14
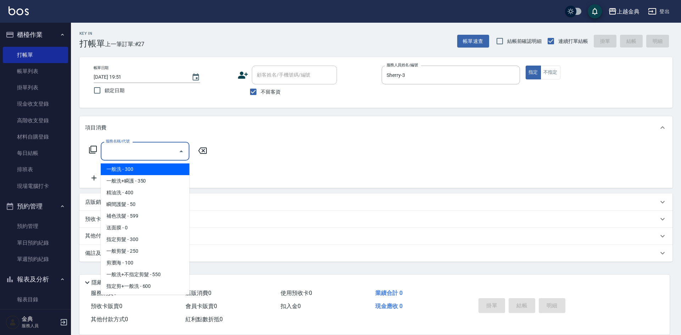
click at [139, 148] on input "服務名稱/代號" at bounding box center [140, 151] width 72 height 12
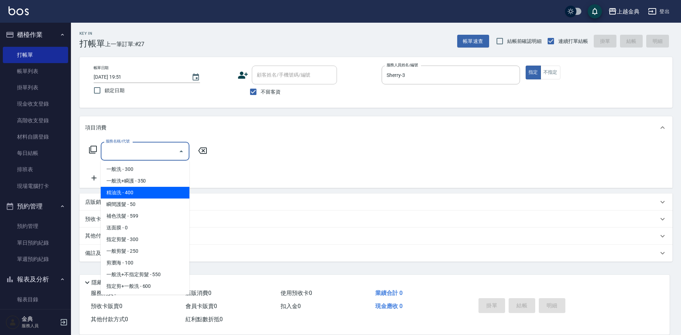
click at [146, 196] on span "精油洗 - 400" at bounding box center [145, 193] width 89 height 12
type input "精油洗(102)"
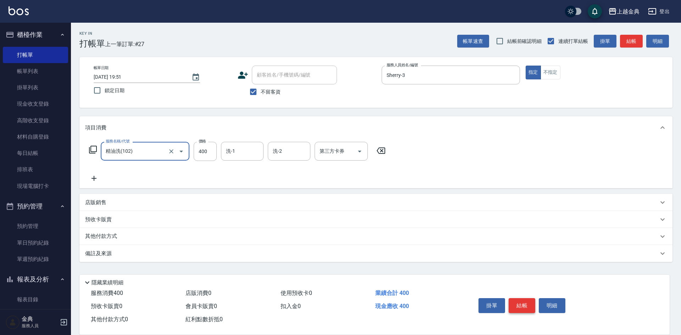
click at [516, 302] on button "結帳" at bounding box center [522, 305] width 27 height 15
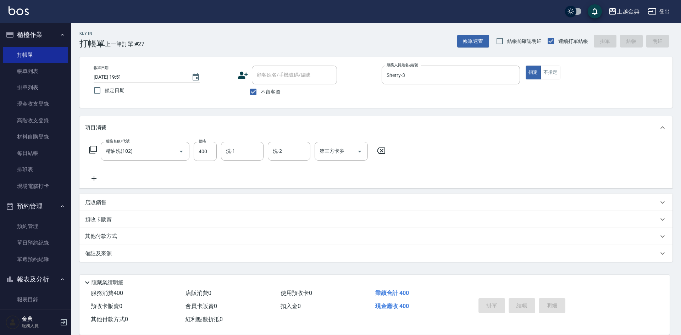
type input "[DATE] 19:52"
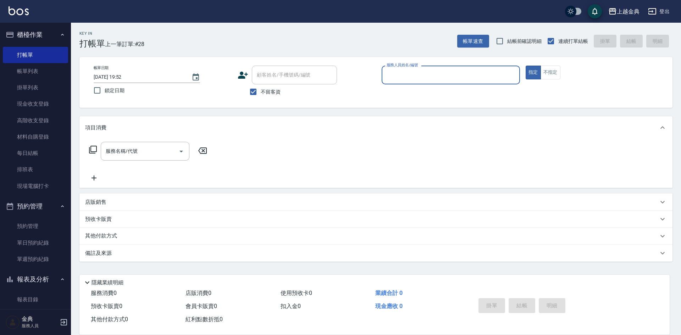
click at [408, 71] on input "服務人員姓名/編號" at bounding box center [451, 75] width 132 height 12
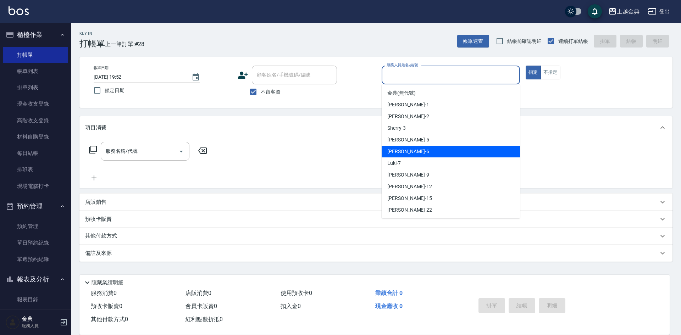
click at [413, 152] on div "[PERSON_NAME] -6" at bounding box center [451, 152] width 138 height 12
type input "[PERSON_NAME]-6"
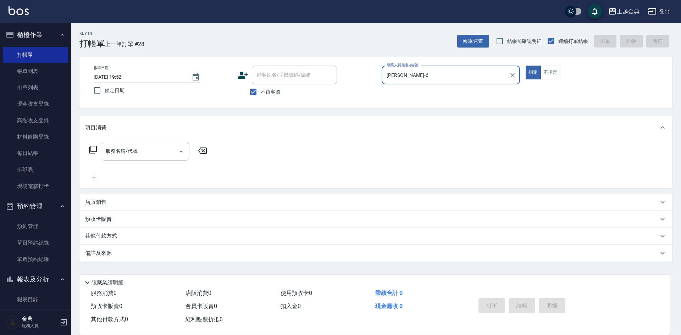
click at [118, 152] on div "服務名稱/代號 服務名稱/代號" at bounding box center [145, 151] width 89 height 19
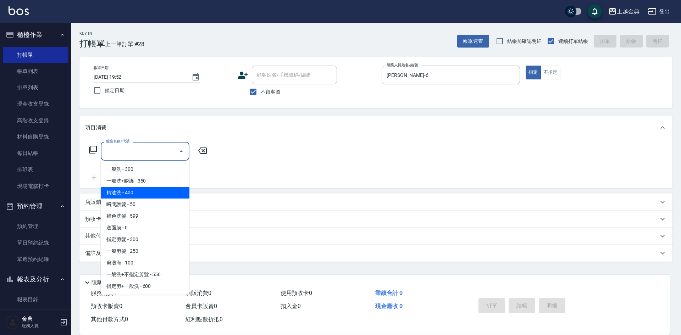
click at [144, 192] on span "精油洗 - 400" at bounding box center [145, 193] width 89 height 12
type input "精油洗(102)"
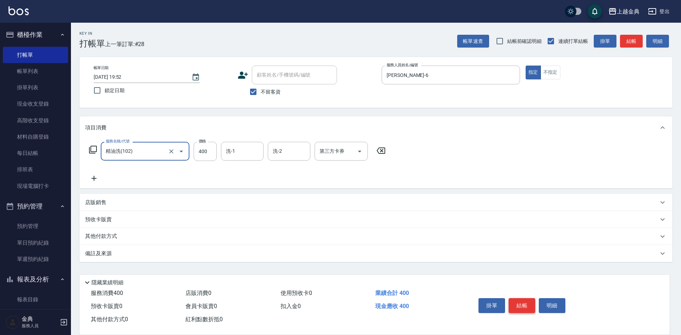
click at [523, 299] on button "結帳" at bounding box center [522, 305] width 27 height 15
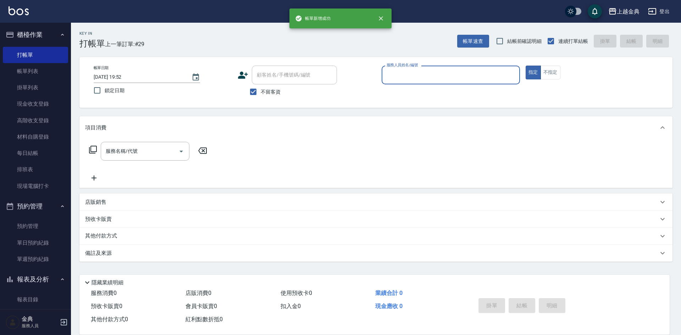
click at [434, 78] on input "服務人員姓名/編號" at bounding box center [451, 75] width 132 height 12
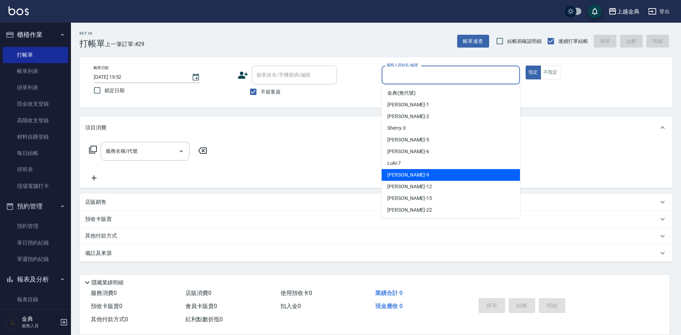
click at [415, 174] on div "[PERSON_NAME] -9" at bounding box center [451, 175] width 138 height 12
type input "[PERSON_NAME]-9"
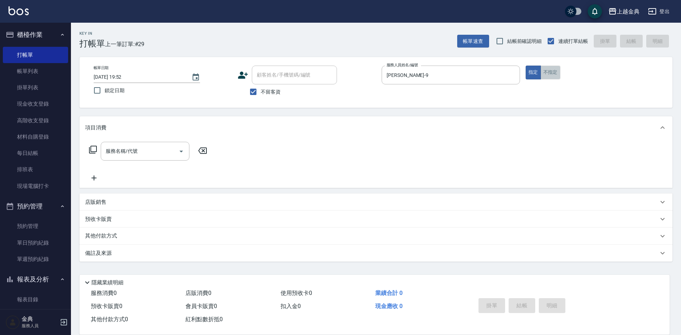
click at [549, 72] on button "不指定" at bounding box center [551, 73] width 20 height 14
click at [142, 159] on div "服務名稱/代號" at bounding box center [145, 151] width 89 height 19
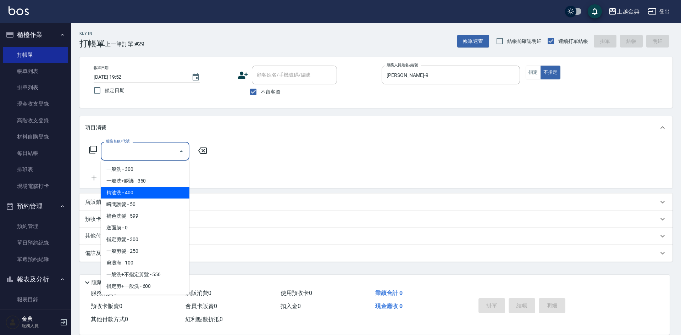
click at [143, 194] on span "精油洗 - 400" at bounding box center [145, 193] width 89 height 12
type input "精油洗(102)"
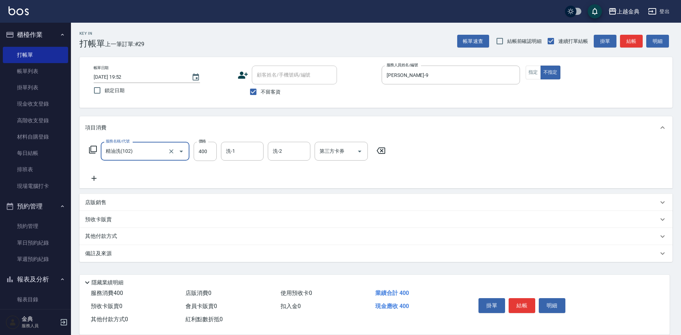
click at [93, 178] on icon at bounding box center [94, 178] width 18 height 9
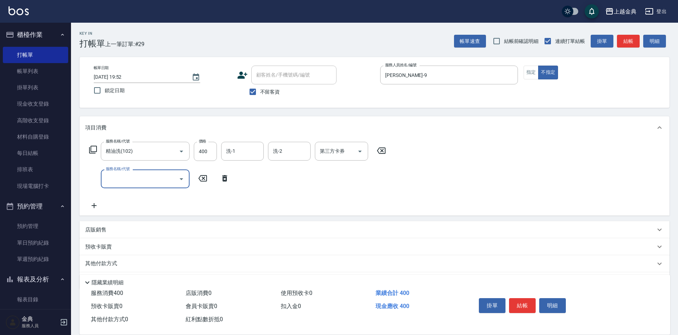
click at [125, 178] on input "服務名稱/代號" at bounding box center [140, 179] width 72 height 12
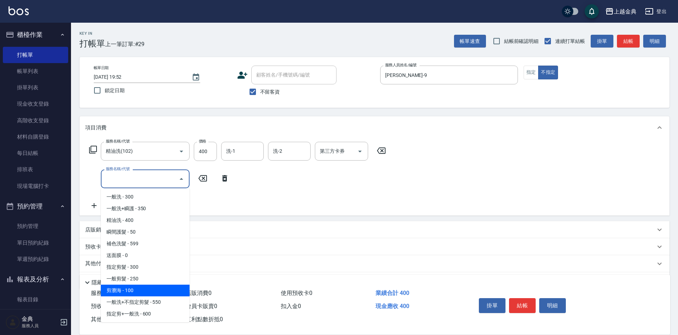
click at [150, 288] on span "剪瀏海 - 100" at bounding box center [145, 291] width 89 height 12
type input "剪瀏海(202)"
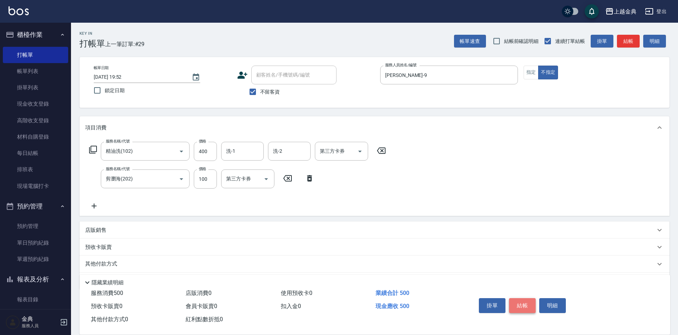
click at [521, 299] on button "結帳" at bounding box center [522, 305] width 27 height 15
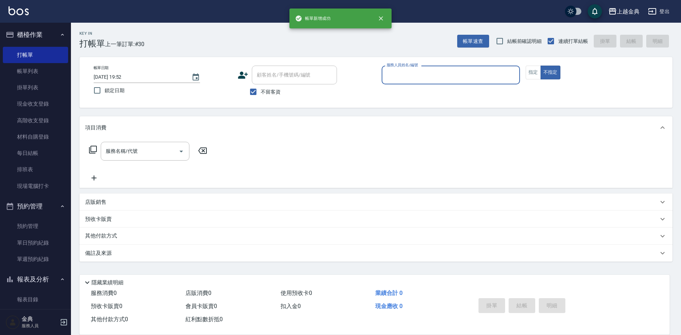
click at [444, 77] on input "服務人員姓名/編號" at bounding box center [451, 75] width 132 height 12
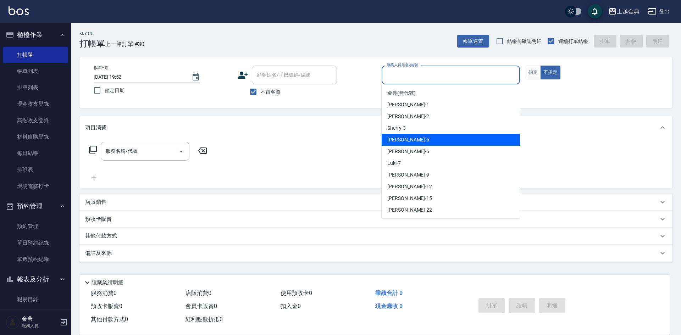
click at [429, 140] on div "[PERSON_NAME] -5" at bounding box center [451, 140] width 138 height 12
type input "[PERSON_NAME]-5"
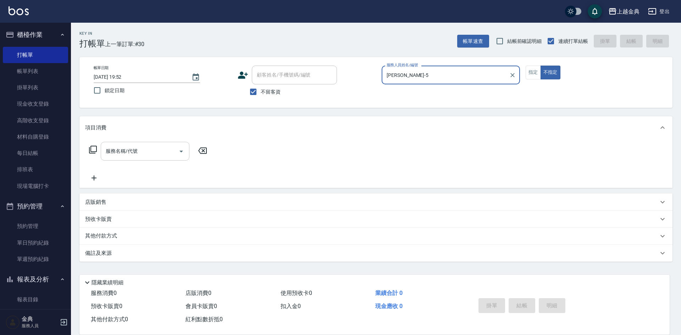
click at [143, 155] on input "服務名稱/代號" at bounding box center [140, 151] width 72 height 12
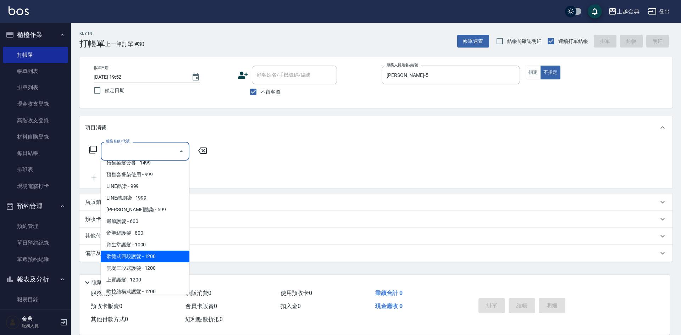
scroll to position [426, 0]
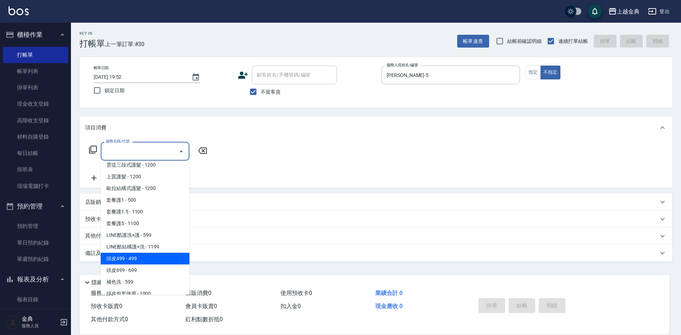
click at [151, 258] on span "頭皮499 - 499" at bounding box center [145, 259] width 89 height 12
type input "頭皮499(601)"
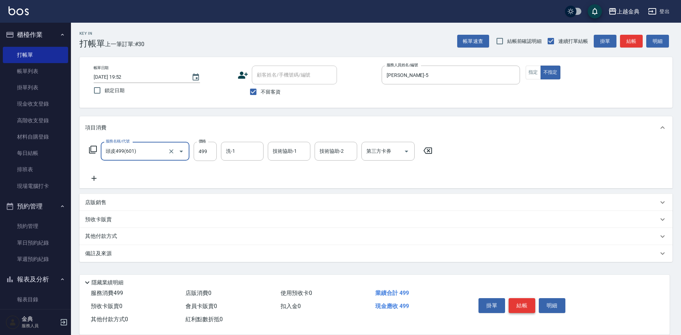
click at [521, 301] on button "結帳" at bounding box center [522, 305] width 27 height 15
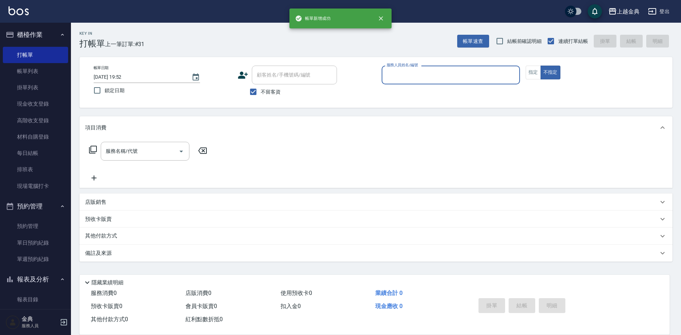
click at [410, 73] on input "服務人員姓名/編號" at bounding box center [451, 75] width 132 height 12
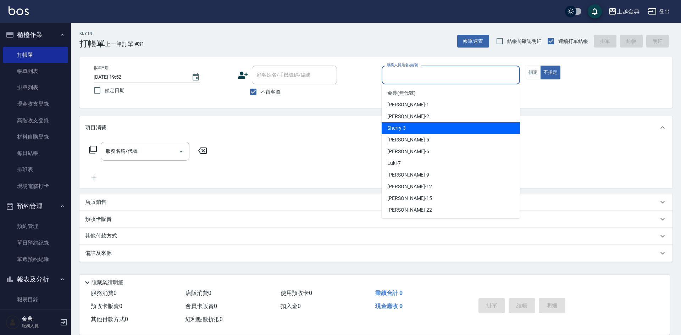
click at [409, 128] on div "Sherry -3" at bounding box center [451, 128] width 138 height 12
type input "Sherry-3"
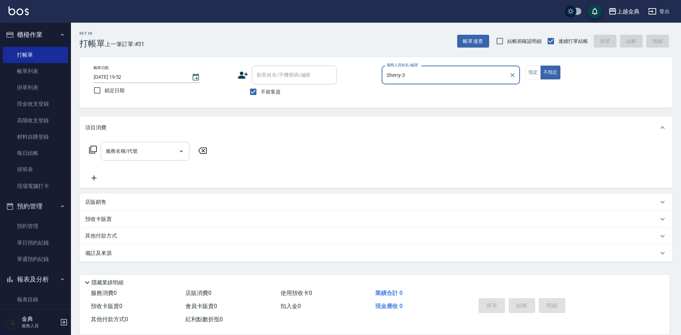
click at [130, 153] on input "服務名稱/代號" at bounding box center [140, 151] width 72 height 12
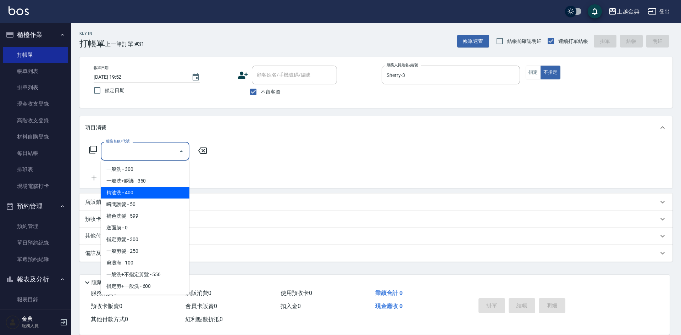
click at [146, 197] on span "精油洗 - 400" at bounding box center [145, 193] width 89 height 12
type input "精油洗(102)"
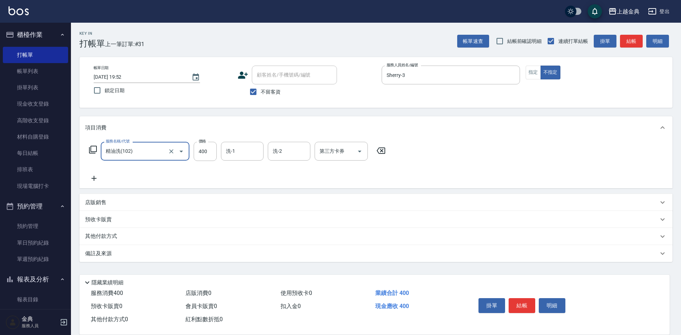
click at [94, 181] on icon at bounding box center [94, 178] width 18 height 9
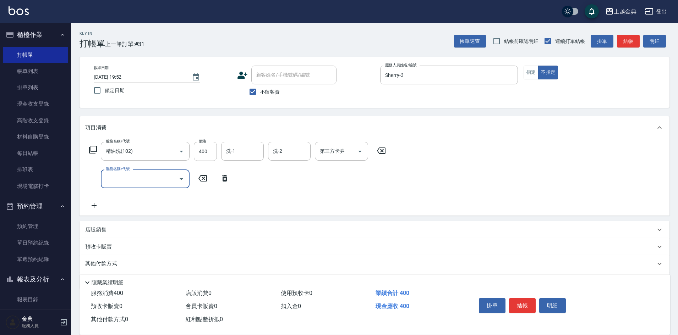
click at [115, 180] on input "服務名稱/代號" at bounding box center [140, 179] width 72 height 12
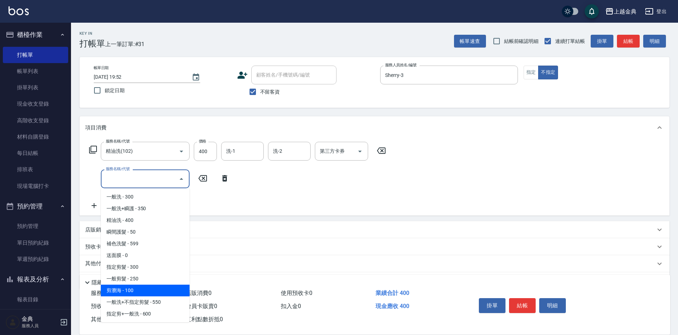
click at [143, 291] on span "剪瀏海 - 100" at bounding box center [145, 291] width 89 height 12
type input "剪瀏海(202)"
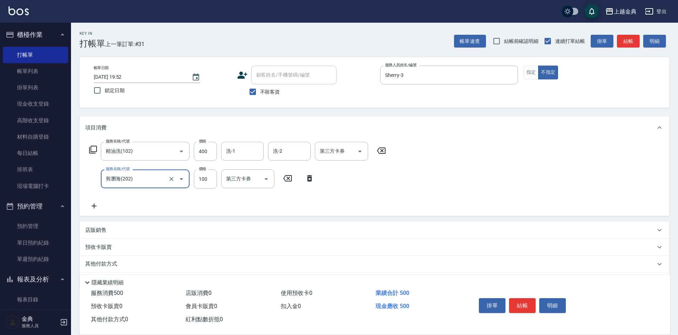
drag, startPoint x: 237, startPoint y: 141, endPoint x: 241, endPoint y: 161, distance: 20.2
click at [237, 141] on div "服務名稱/代號 精油洗(102) 服務名稱/代號 價格 400 價格 洗-1 洗-1 洗-2 洗-2 第三方卡券 第三方卡券 服務名稱/代號 剪瀏海(202)…" at bounding box center [374, 177] width 590 height 77
click at [241, 161] on div "洗-1" at bounding box center [242, 151] width 43 height 19
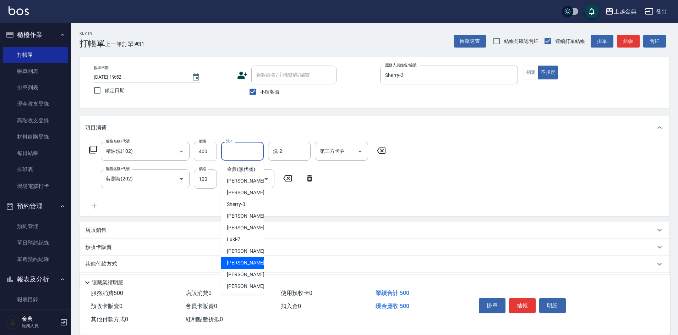
click at [247, 267] on span "[PERSON_NAME]-12" at bounding box center [249, 262] width 45 height 7
type input "[PERSON_NAME]-12"
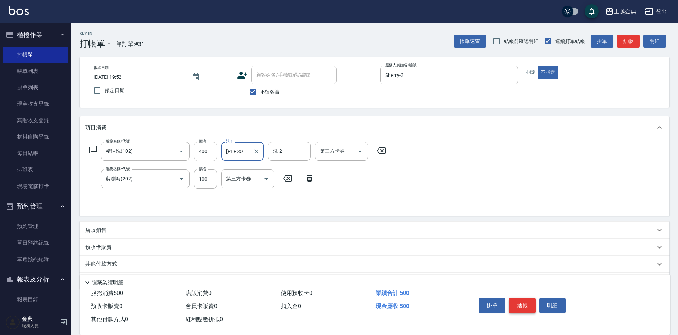
click at [522, 303] on button "結帳" at bounding box center [522, 305] width 27 height 15
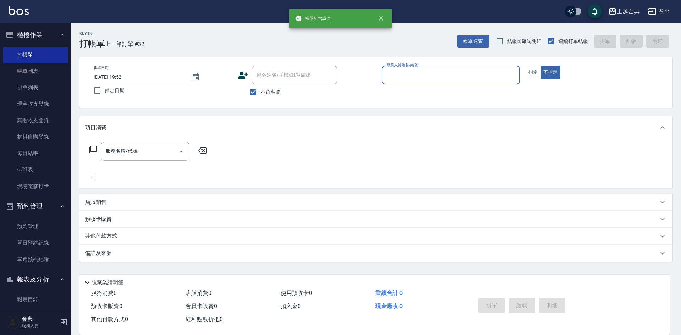
click at [410, 77] on input "服務人員姓名/編號" at bounding box center [451, 75] width 132 height 12
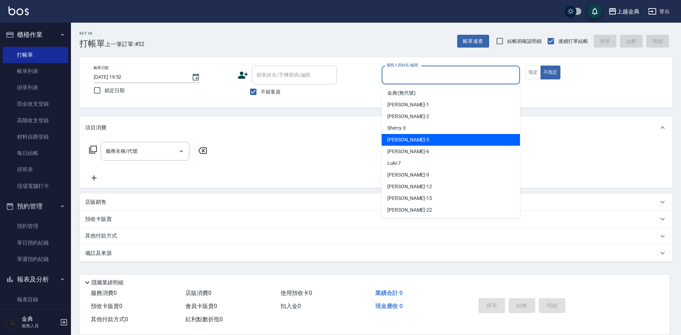
click at [415, 144] on div "[PERSON_NAME] -5" at bounding box center [451, 140] width 138 height 12
type input "[PERSON_NAME]-5"
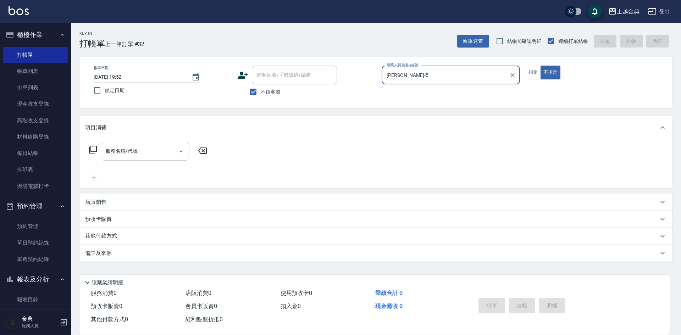
click at [135, 145] on div "服務名稱/代號 服務名稱/代號" at bounding box center [145, 151] width 89 height 19
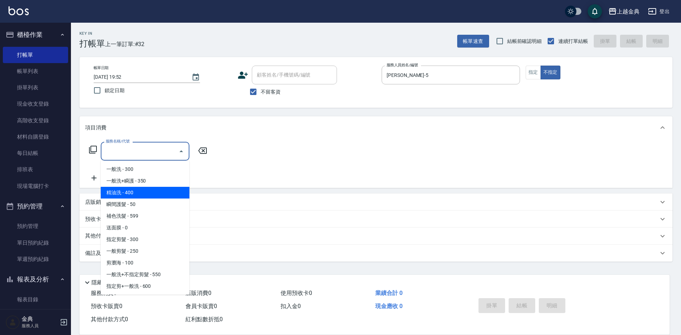
click at [135, 198] on span "精油洗 - 400" at bounding box center [145, 193] width 89 height 12
type input "精油洗(102)"
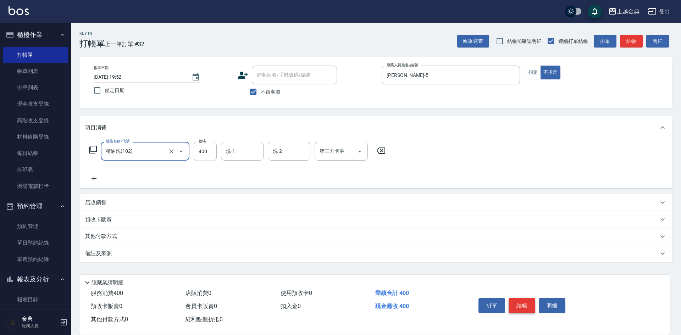
click at [526, 305] on button "結帳" at bounding box center [522, 305] width 27 height 15
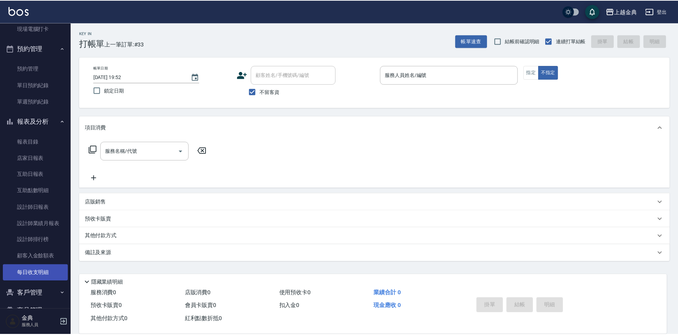
scroll to position [177, 0]
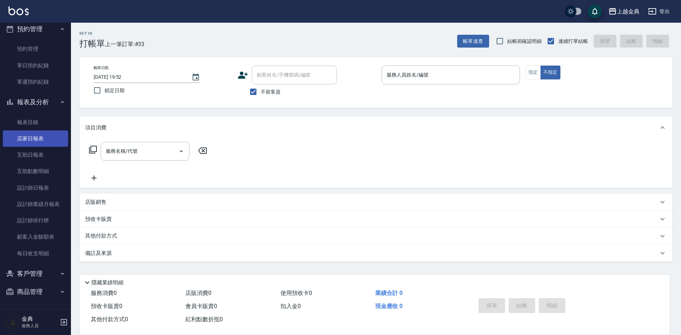
click at [37, 138] on link "店家日報表" at bounding box center [35, 139] width 65 height 16
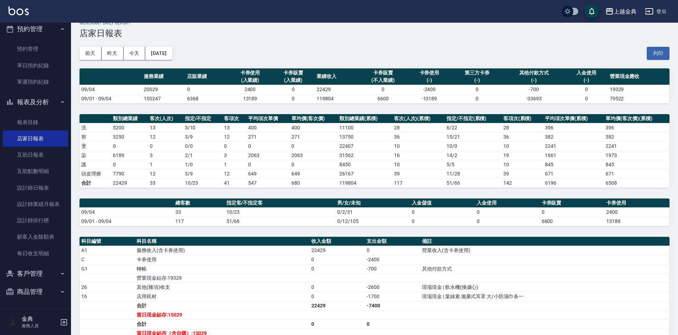
scroll to position [97, 0]
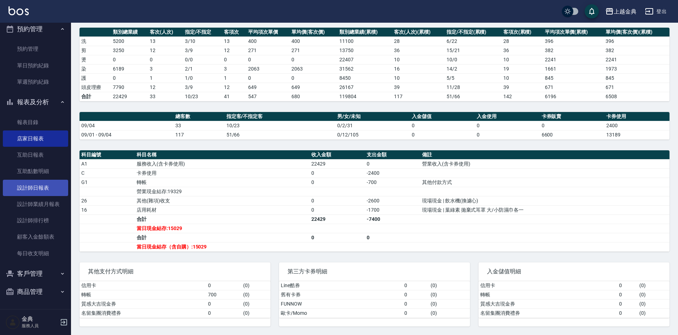
click at [44, 186] on link "設計師日報表" at bounding box center [35, 188] width 65 height 16
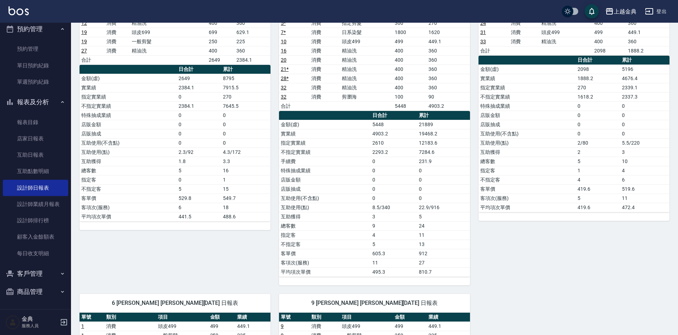
scroll to position [248, 0]
